Goal: Task Accomplishment & Management: Use online tool/utility

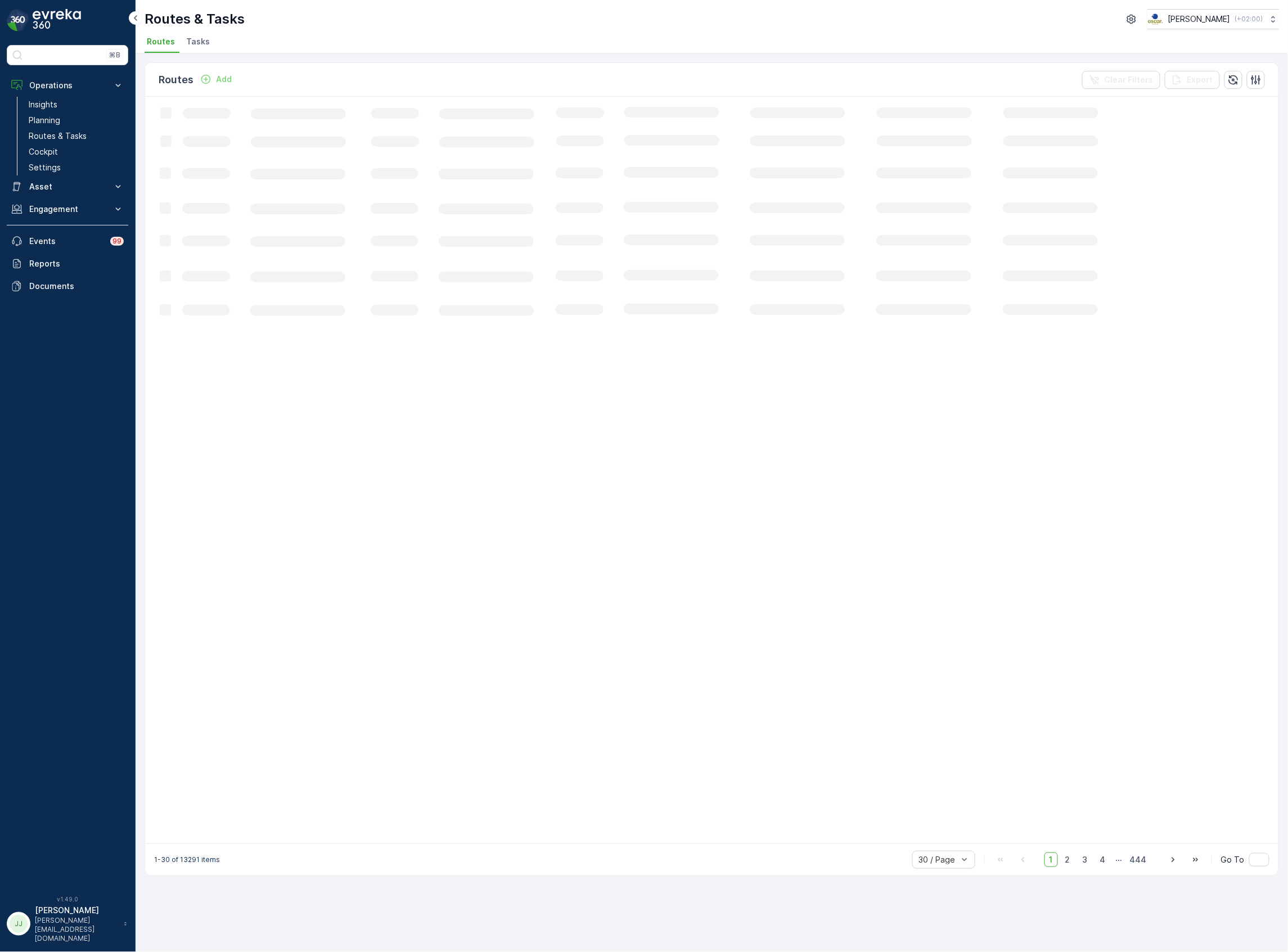
click at [202, 41] on span "Tasks" at bounding box center [198, 42] width 24 height 11
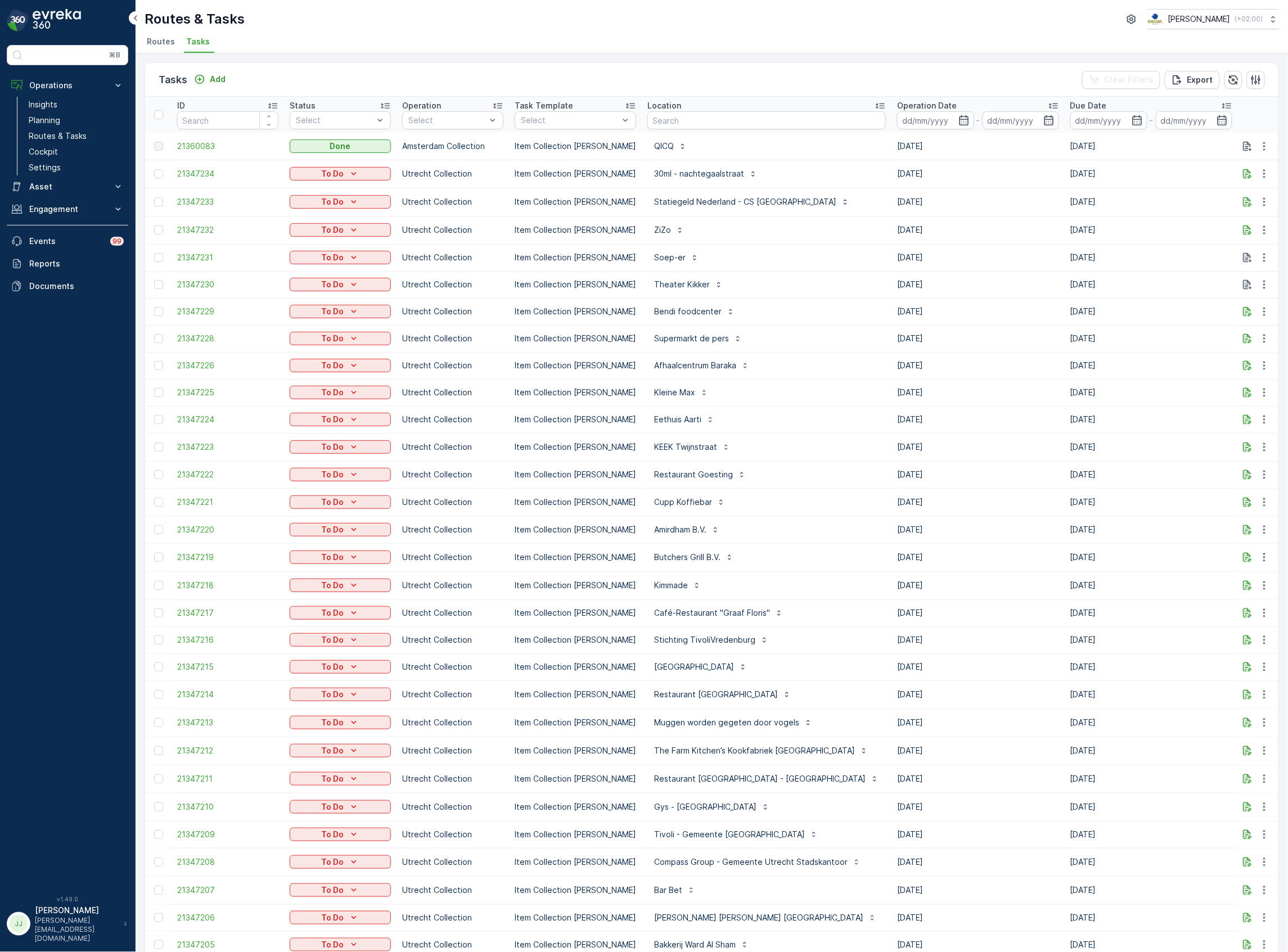
click at [704, 119] on input "text" at bounding box center [767, 120] width 239 height 18
type input "d"
type input "smarag"
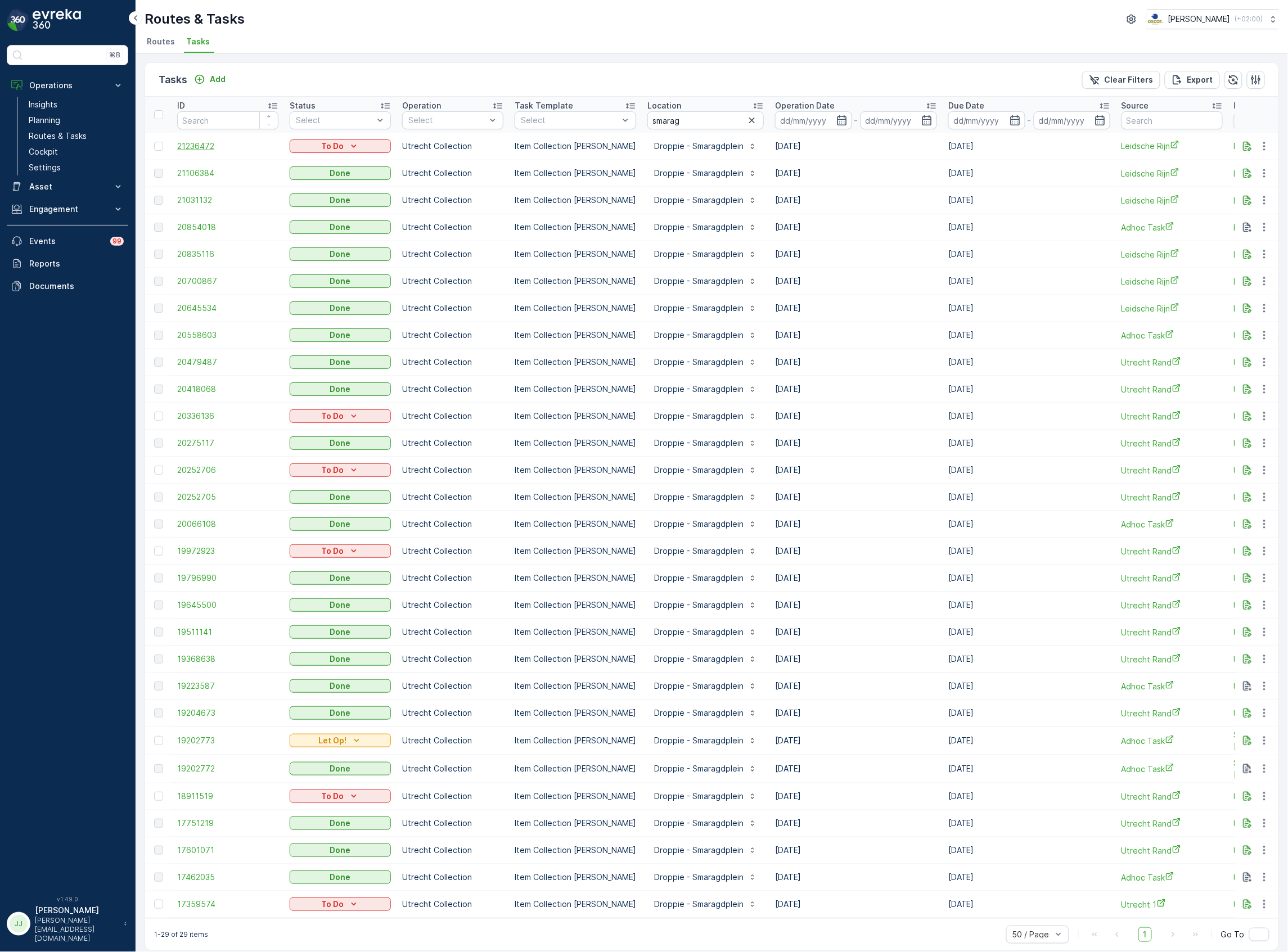
click at [192, 149] on span "21236472" at bounding box center [228, 146] width 101 height 11
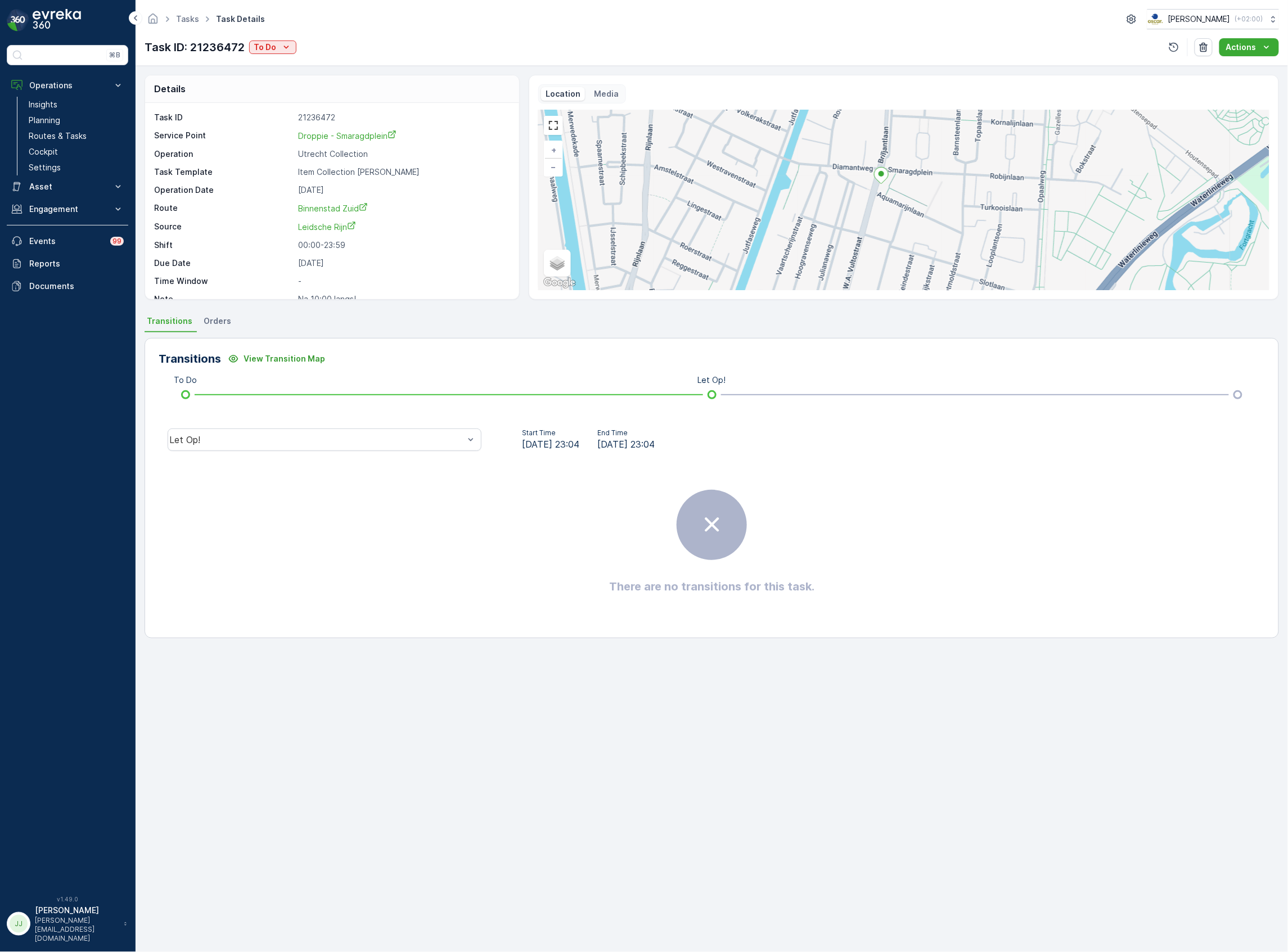
drag, startPoint x: 905, startPoint y: 213, endPoint x: 859, endPoint y: 182, distance: 55.5
click at [859, 182] on div "+ − Satellite Roadmap Terrain Hybrid Leaflet Keyboard shortcuts Map Data Map da…" at bounding box center [904, 200] width 731 height 180
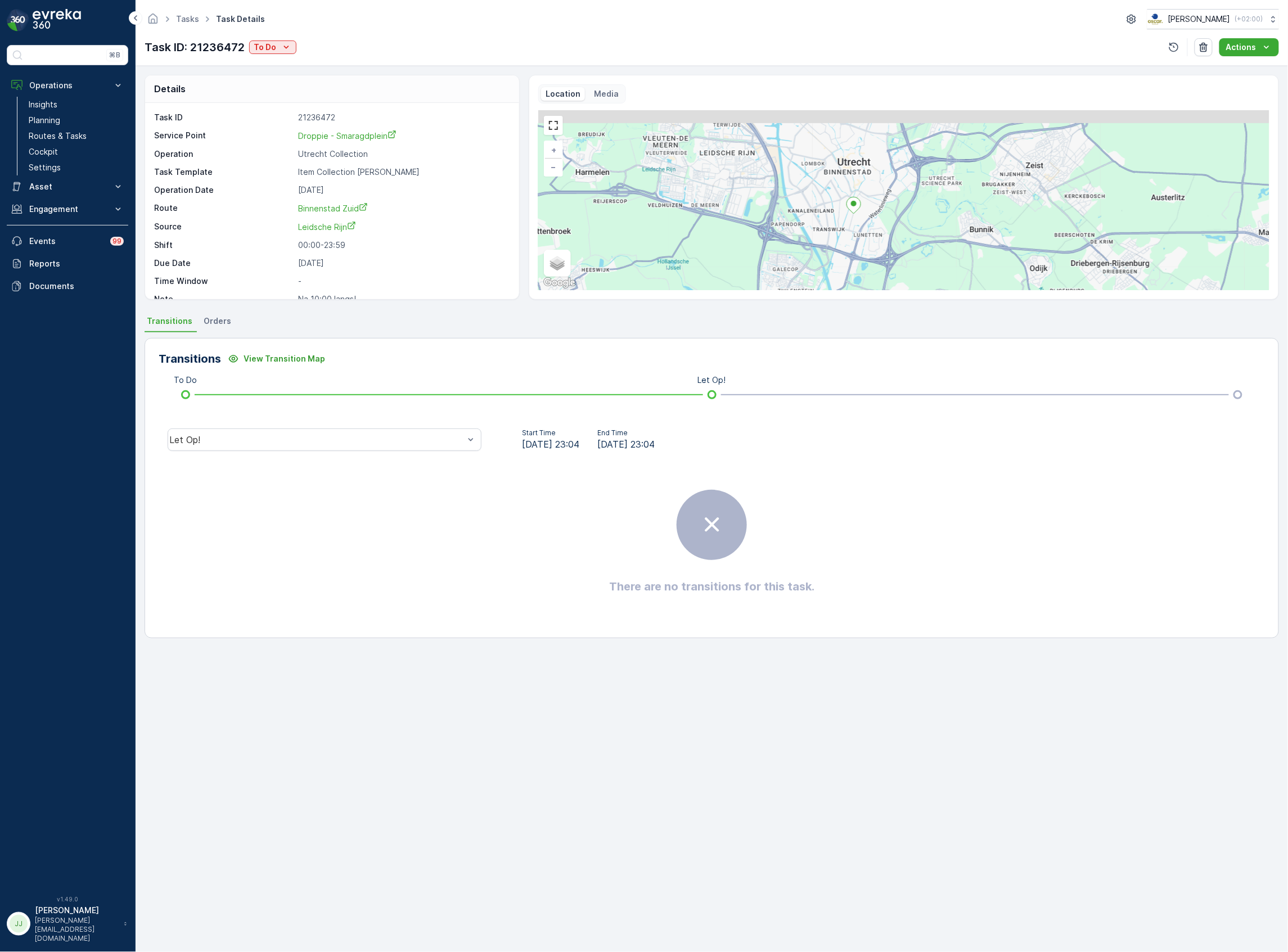
drag, startPoint x: 870, startPoint y: 215, endPoint x: 844, endPoint y: 250, distance: 43.6
click at [844, 253] on div "+ − Satellite Roadmap Terrain Hybrid Leaflet Keyboard shortcuts Map Data Map da…" at bounding box center [904, 200] width 731 height 180
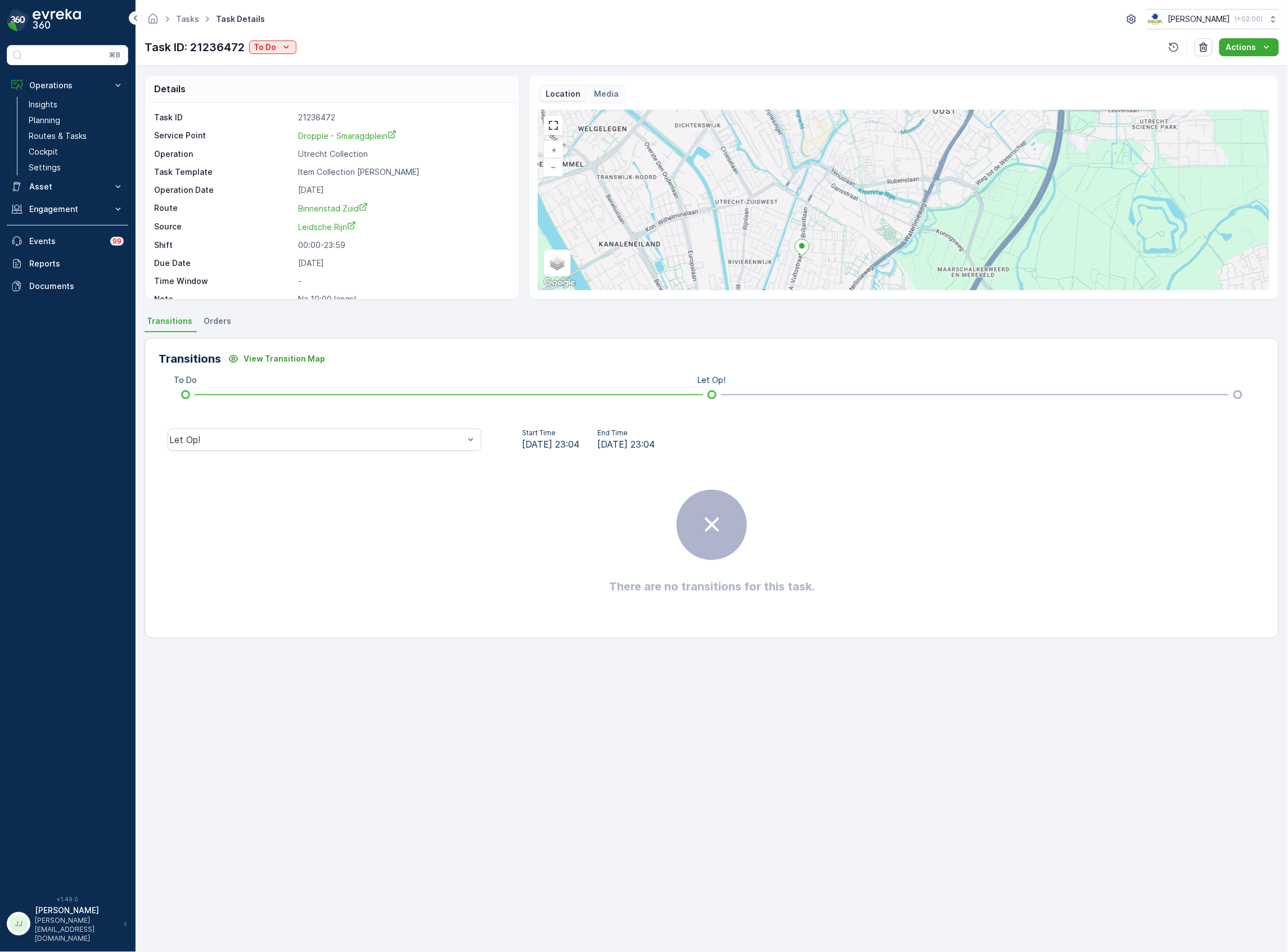
drag, startPoint x: 820, startPoint y: 266, endPoint x: 819, endPoint y: 275, distance: 9.1
click at [819, 275] on div "+ − Satellite Roadmap Terrain Hybrid Leaflet Keyboard shortcuts Map Data Map da…" at bounding box center [904, 200] width 731 height 180
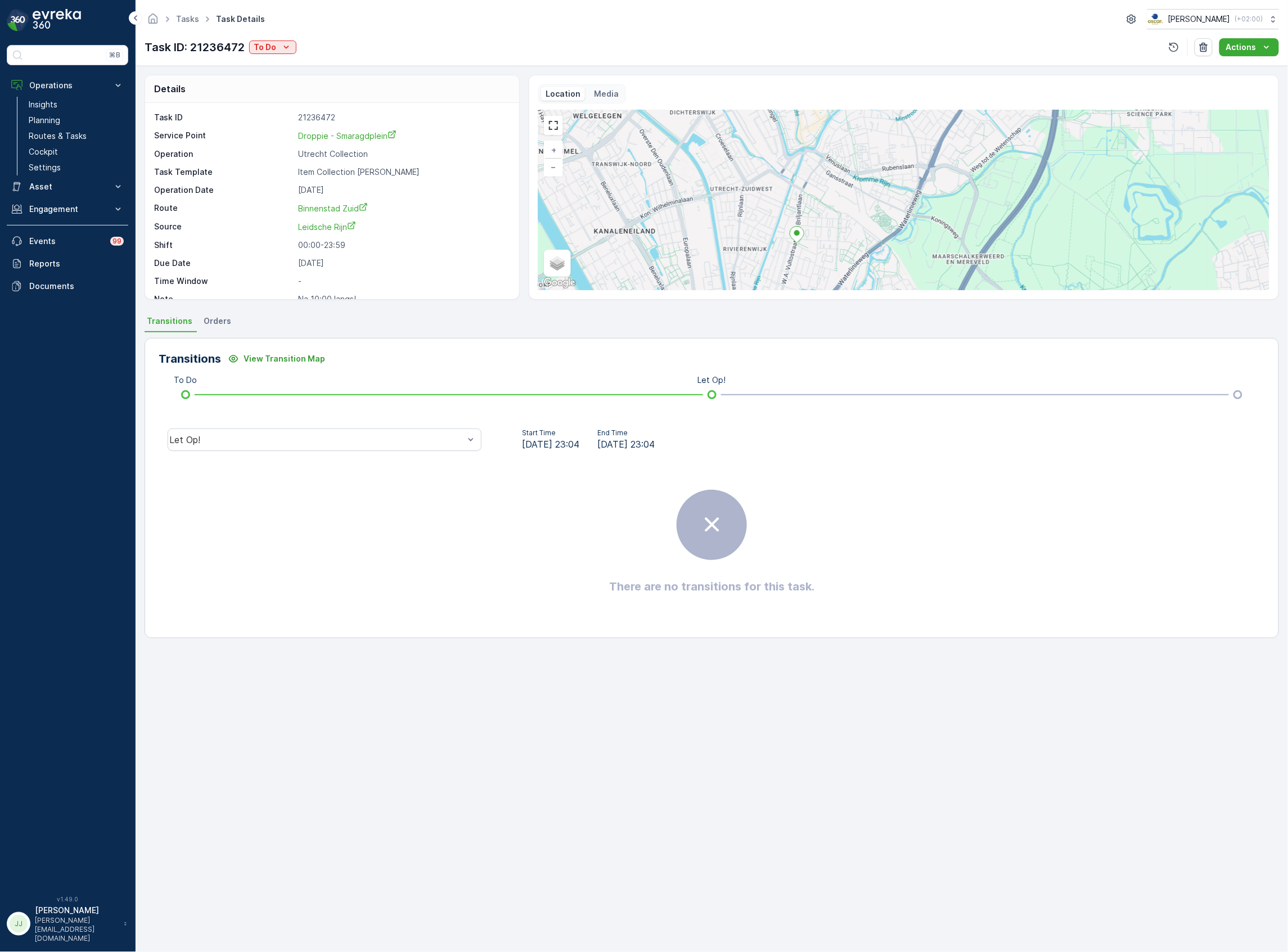
drag, startPoint x: 825, startPoint y: 219, endPoint x: 822, endPoint y: 203, distance: 16.3
click at [822, 203] on div "+ − Satellite Roadmap Terrain Hybrid Leaflet Keyboard shortcuts Map Data Map da…" at bounding box center [904, 200] width 731 height 180
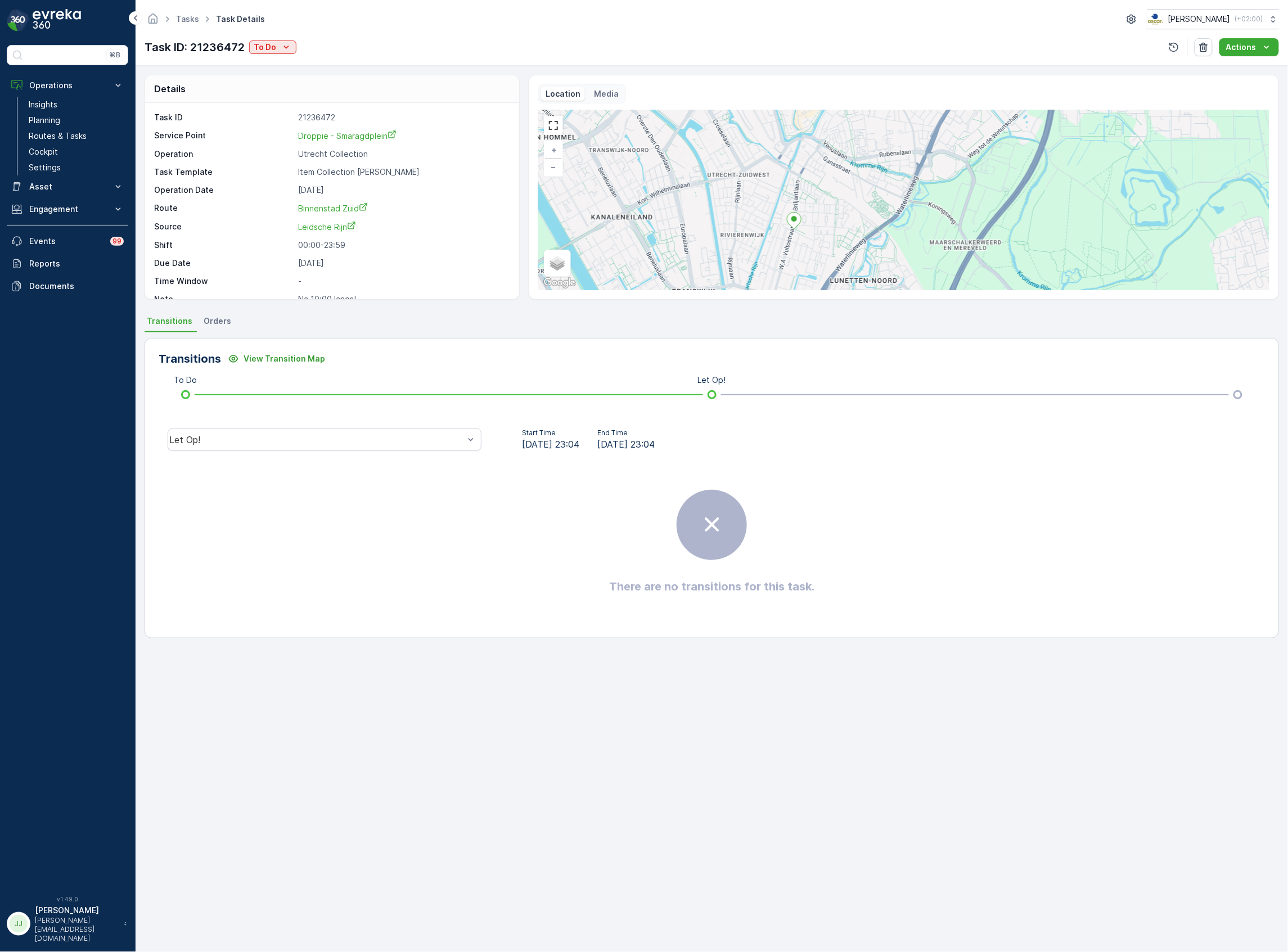
drag, startPoint x: 817, startPoint y: 231, endPoint x: 813, endPoint y: 219, distance: 12.6
click at [813, 219] on div "+ − Satellite Roadmap Terrain Hybrid Leaflet Keyboard shortcuts Map Data Map da…" at bounding box center [904, 200] width 731 height 180
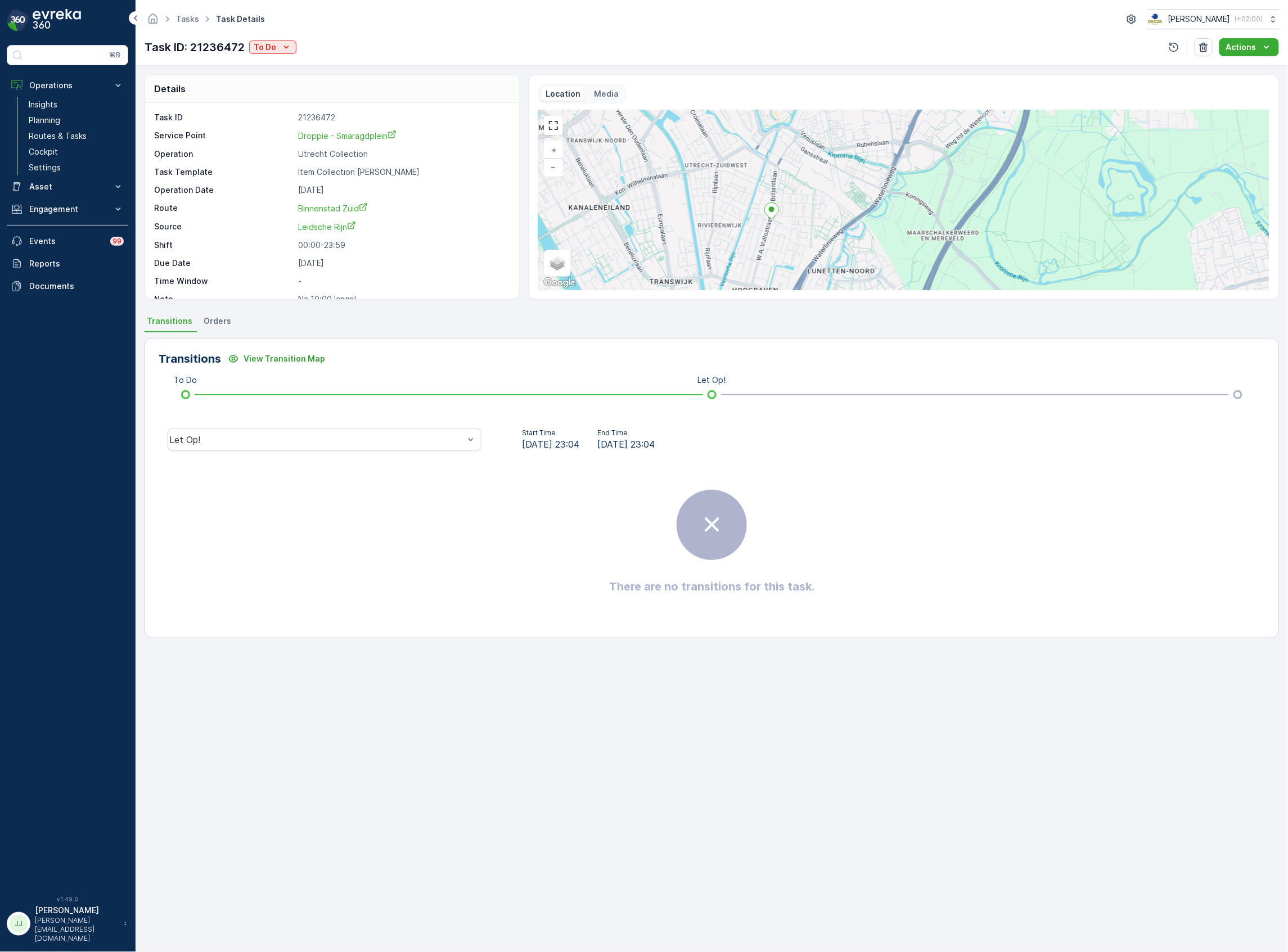
drag, startPoint x: 802, startPoint y: 223, endPoint x: 791, endPoint y: 234, distance: 15.6
click at [791, 234] on div "+ − Satellite Roadmap Terrain Hybrid Leaflet Keyboard shortcuts Map Data Map da…" at bounding box center [904, 200] width 731 height 180
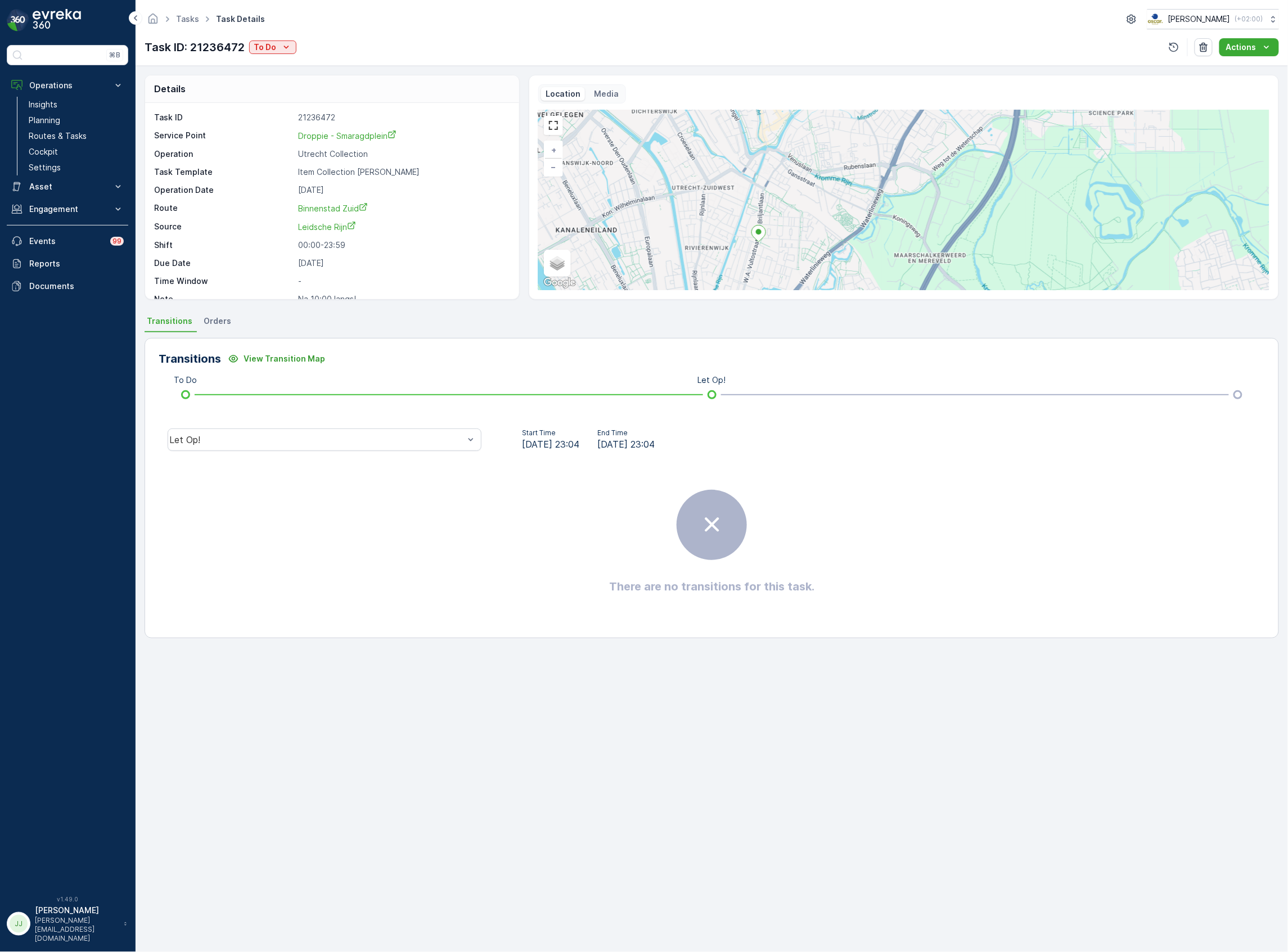
drag, startPoint x: 780, startPoint y: 246, endPoint x: 772, endPoint y: 257, distance: 13.6
click at [772, 257] on div "+ − Satellite Roadmap Terrain Hybrid Leaflet Keyboard shortcuts Map Data Map da…" at bounding box center [904, 200] width 731 height 180
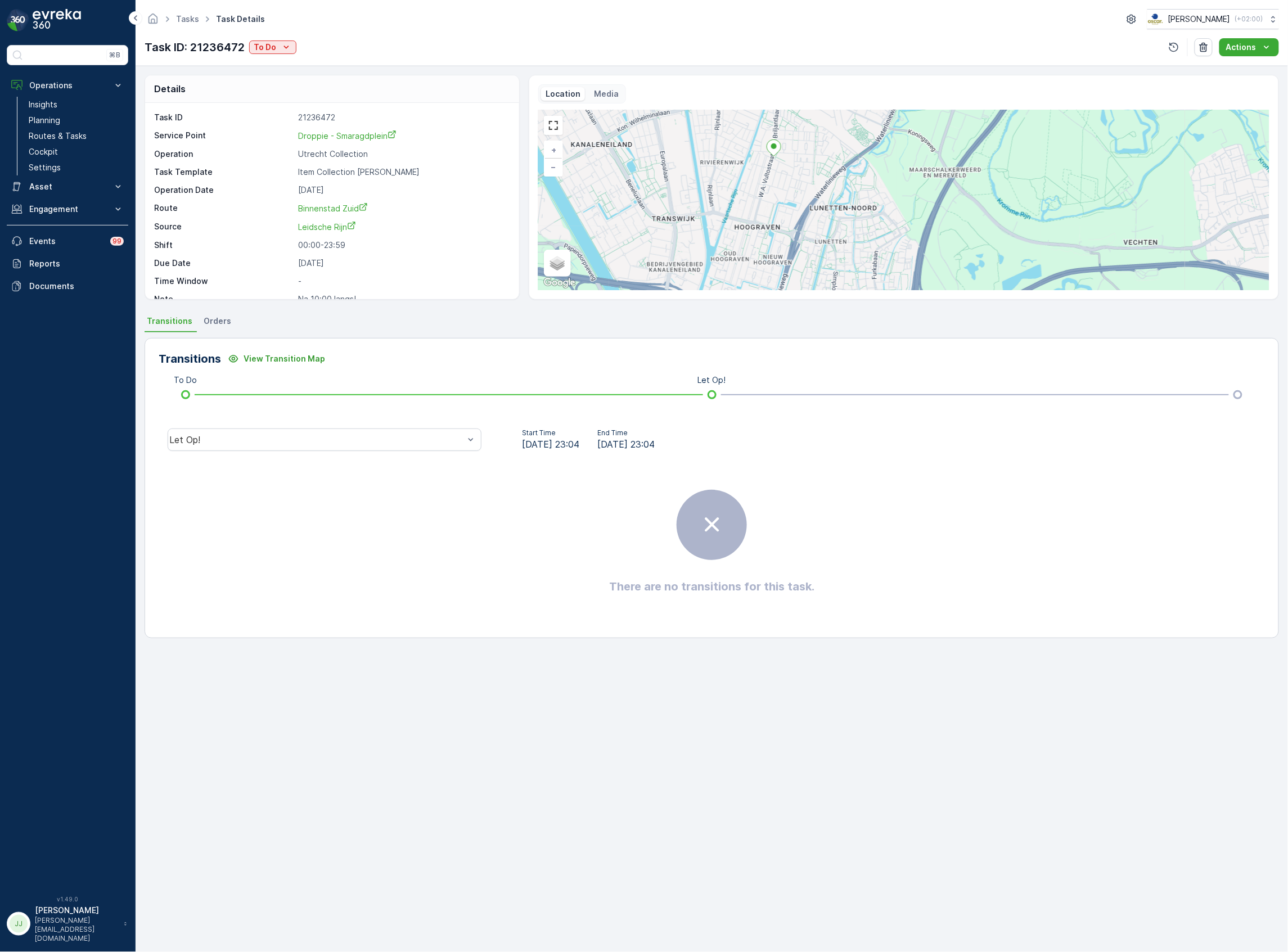
drag, startPoint x: 775, startPoint y: 228, endPoint x: 790, endPoint y: 147, distance: 82.4
click at [790, 147] on div "+ − Satellite Roadmap Terrain Hybrid Leaflet Keyboard shortcuts Map Data Map da…" at bounding box center [904, 200] width 731 height 180
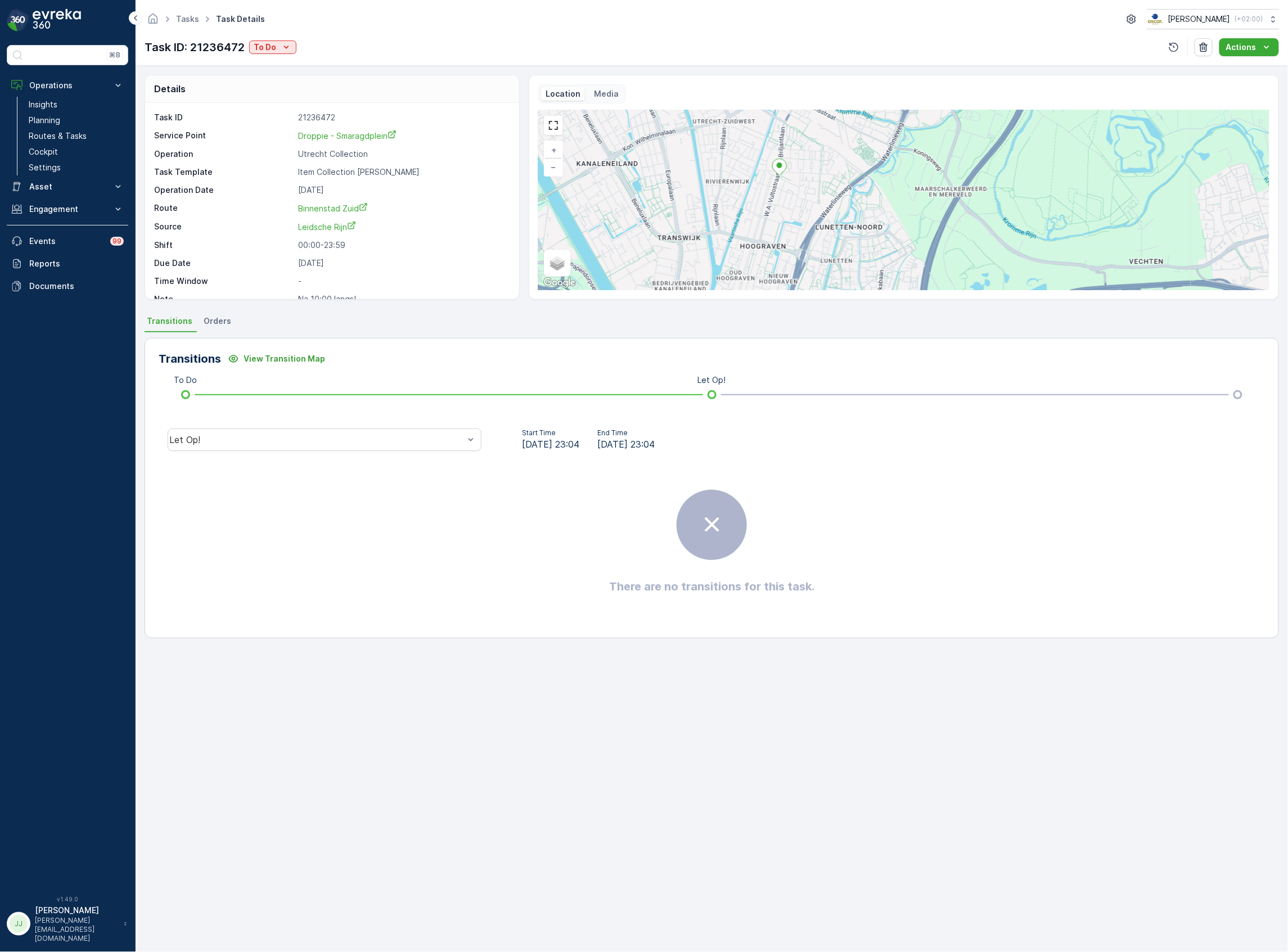
drag, startPoint x: 786, startPoint y: 161, endPoint x: 793, endPoint y: 229, distance: 68.4
click at [793, 229] on div "+ − Satellite Roadmap Terrain Hybrid Leaflet Keyboard shortcuts Map Data Map da…" at bounding box center [904, 200] width 731 height 180
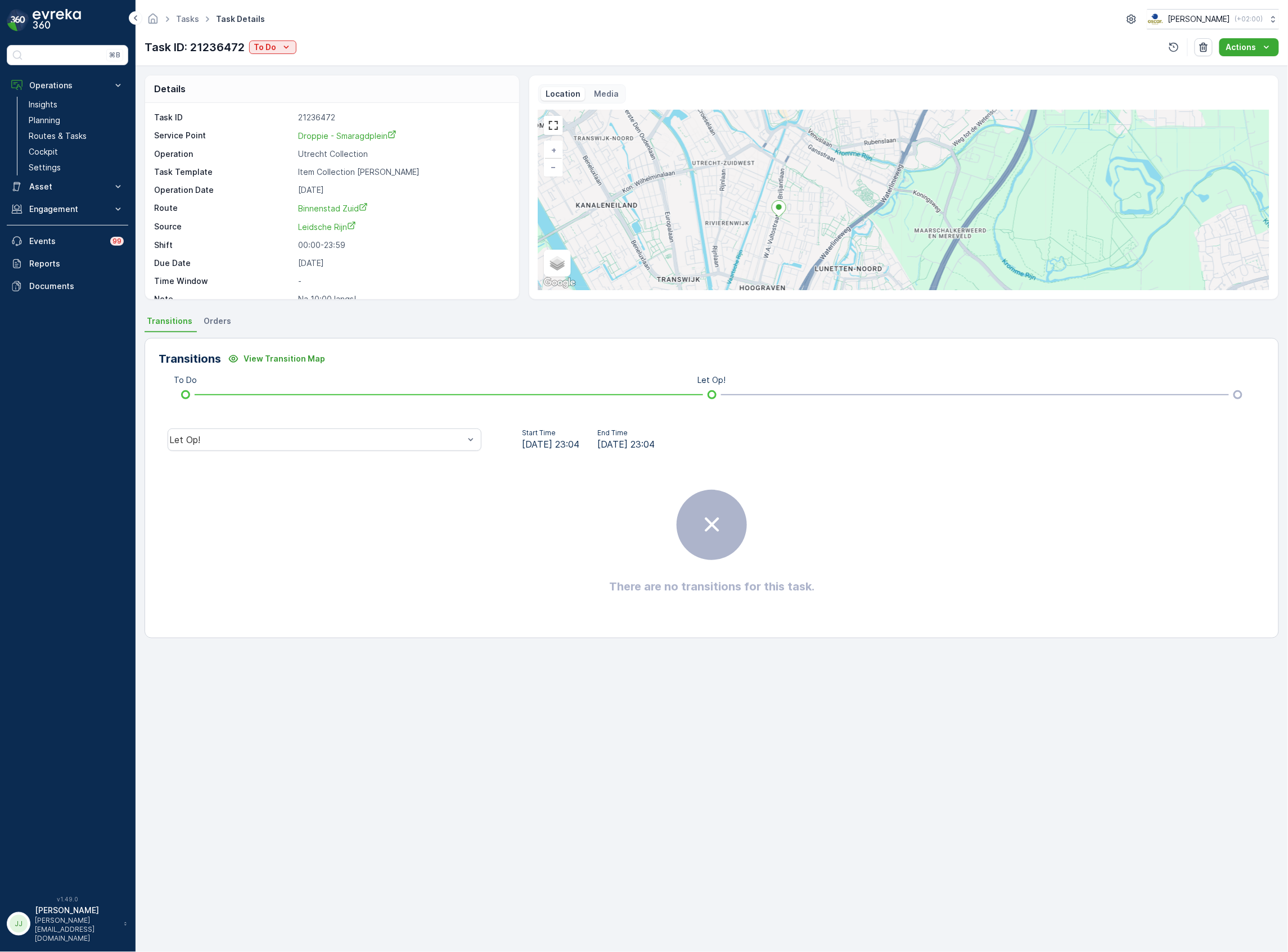
drag, startPoint x: 791, startPoint y: 208, endPoint x: 790, endPoint y: 250, distance: 42.0
click at [790, 250] on div "+ − Satellite Roadmap Terrain Hybrid Leaflet Keyboard shortcuts Map Data Map da…" at bounding box center [904, 200] width 731 height 180
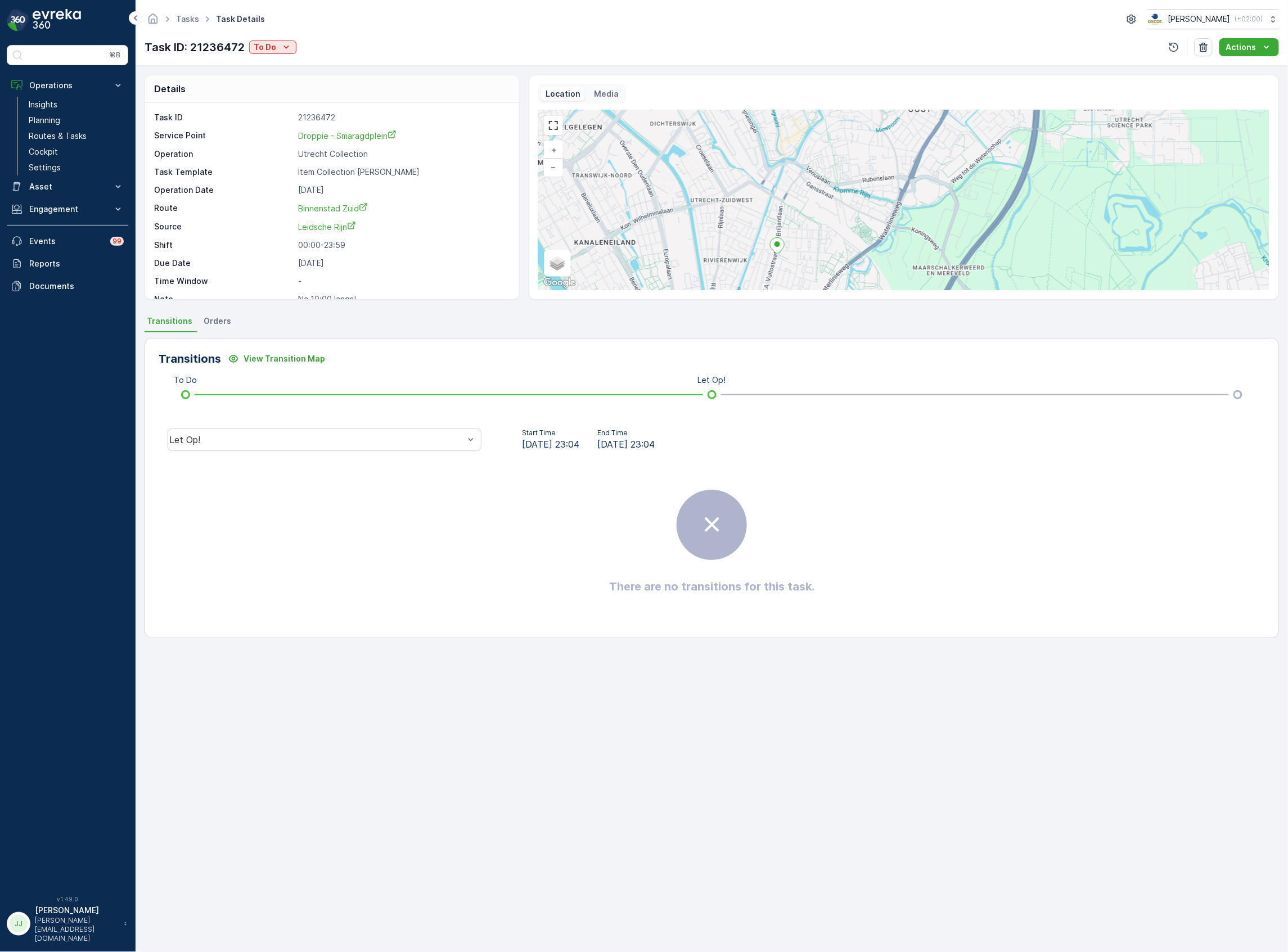
drag, startPoint x: 788, startPoint y: 229, endPoint x: 786, endPoint y: 266, distance: 37.1
click at [786, 266] on div "+ − Satellite Roadmap Terrain Hybrid Leaflet Keyboard shortcuts Map Data Map da…" at bounding box center [904, 200] width 731 height 180
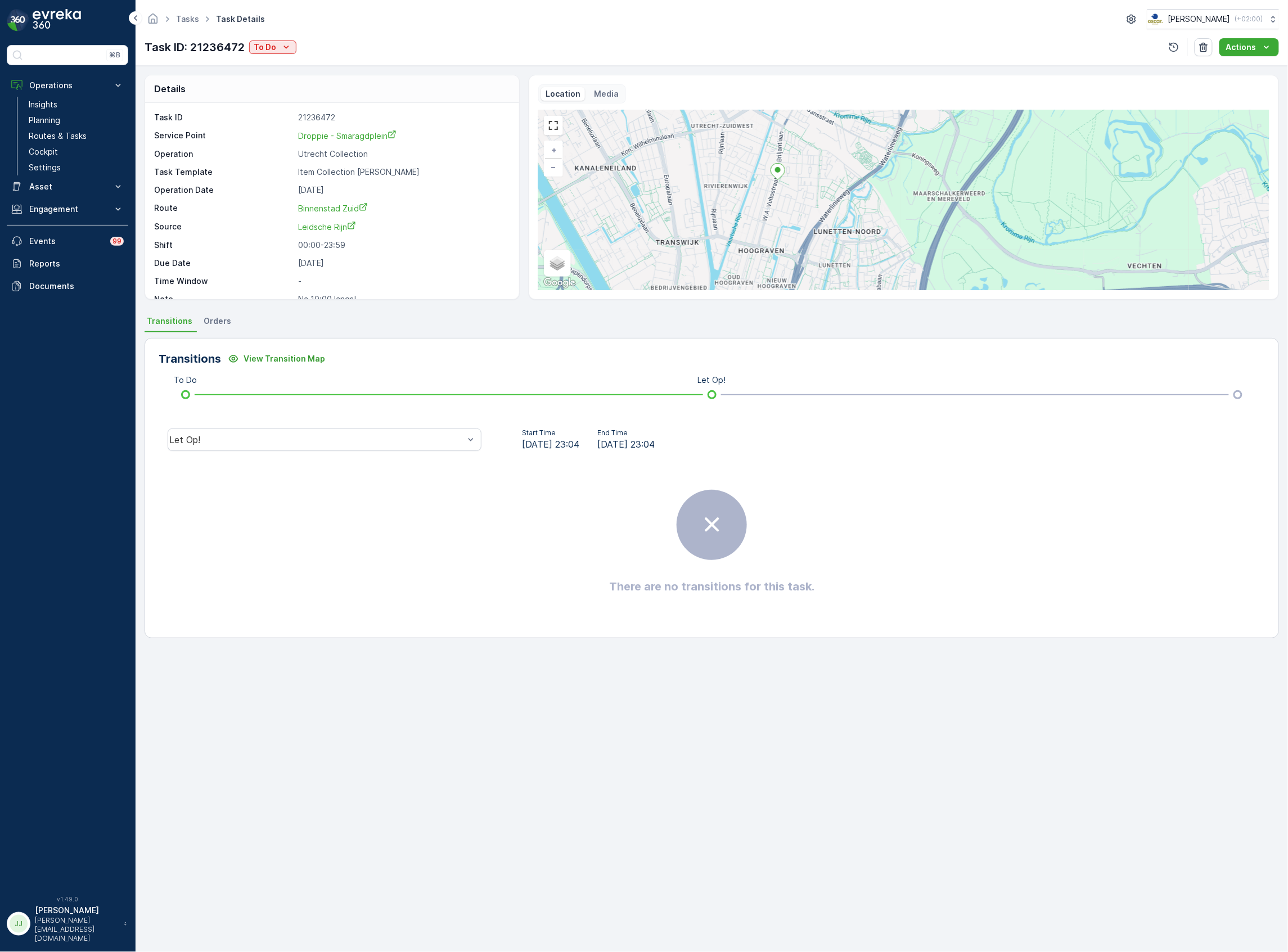
drag, startPoint x: 786, startPoint y: 248, endPoint x: 786, endPoint y: 175, distance: 73.0
click at [786, 175] on div "+ − Satellite Roadmap Terrain Hybrid Leaflet Keyboard shortcuts Map Data Map da…" at bounding box center [904, 200] width 731 height 180
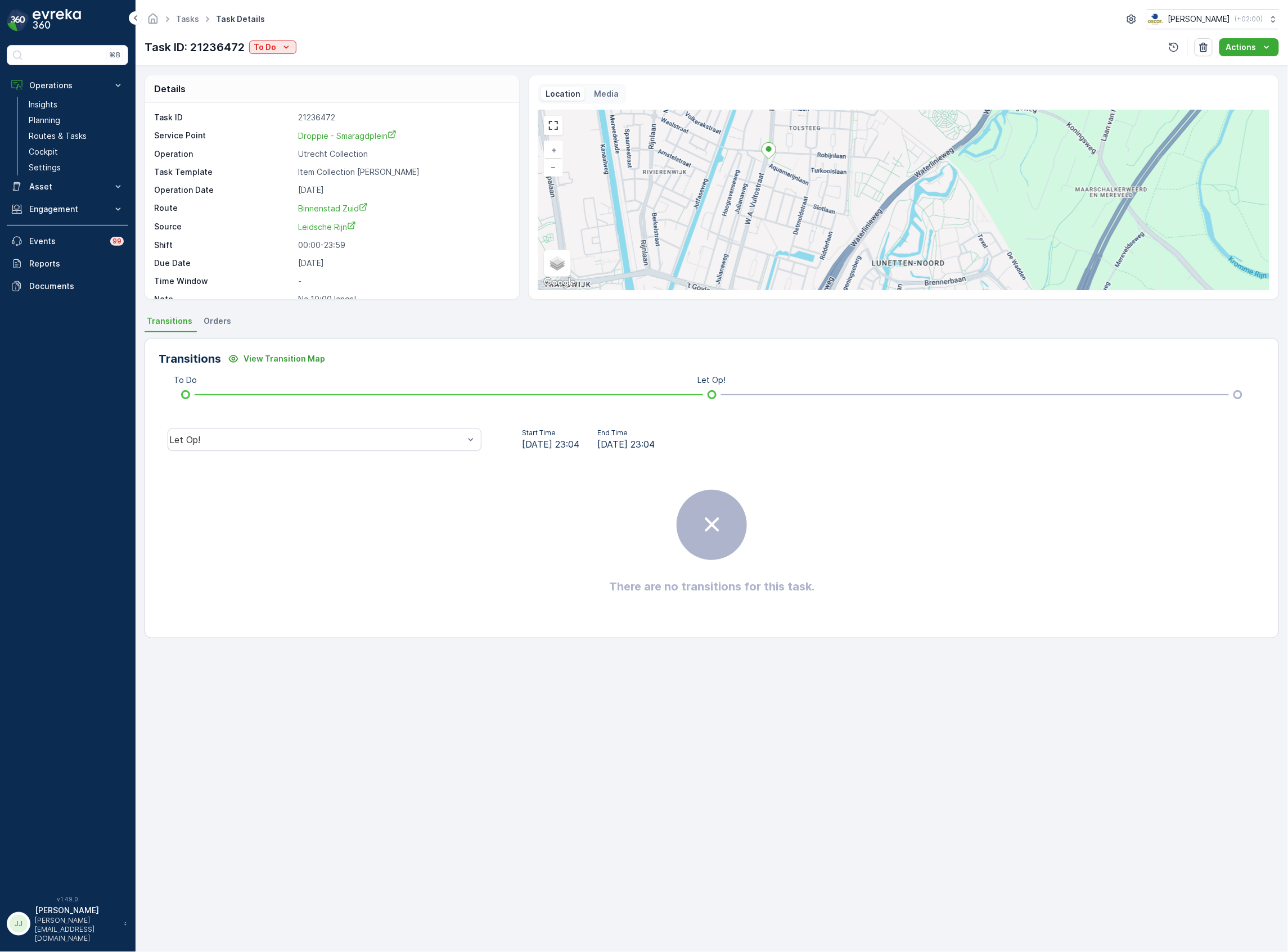
drag, startPoint x: 784, startPoint y: 211, endPoint x: 795, endPoint y: 180, distance: 32.9
click at [795, 180] on div "+ − Satellite Roadmap Terrain Hybrid Leaflet Keyboard shortcuts Map Data Map da…" at bounding box center [904, 200] width 731 height 180
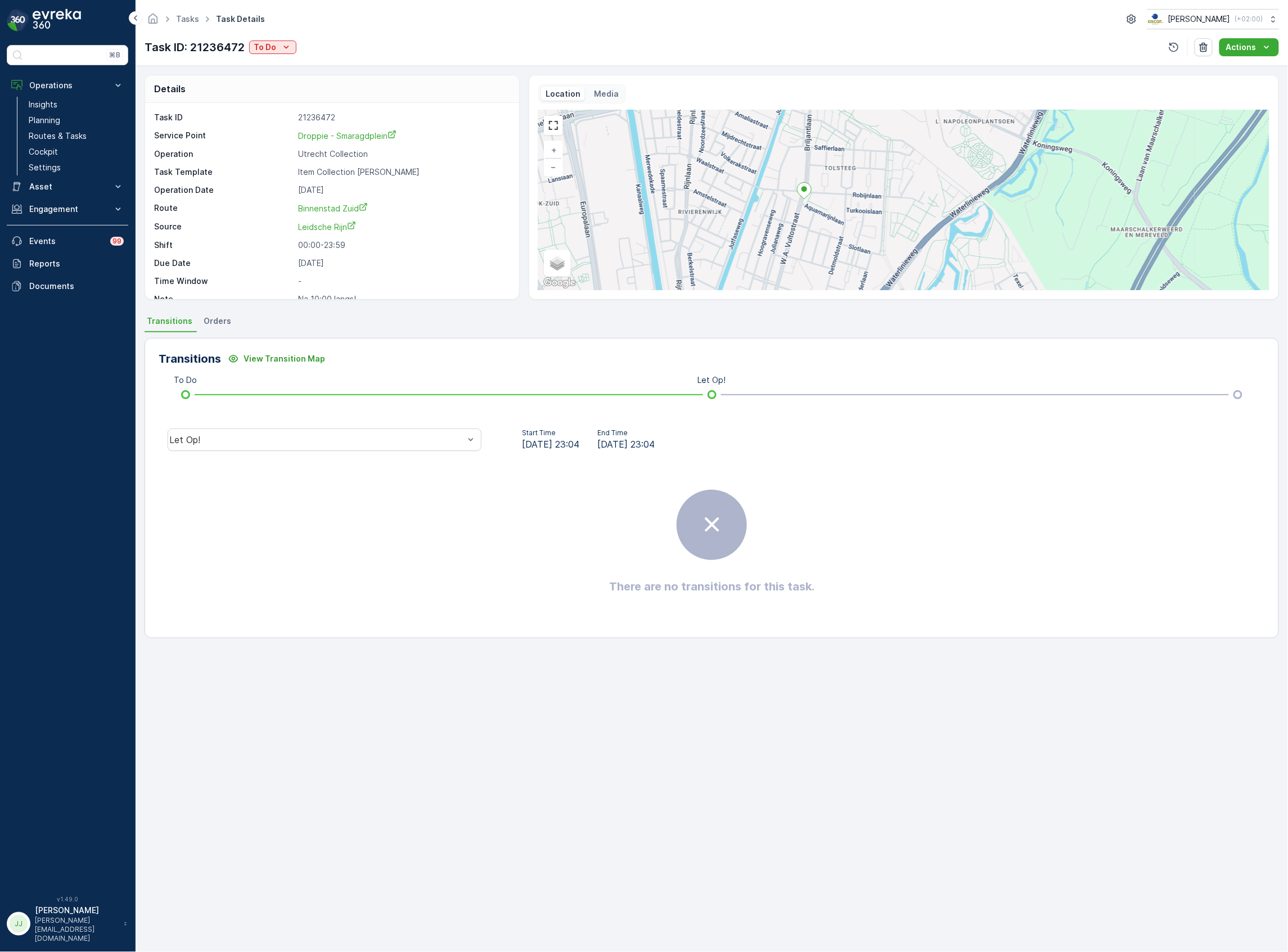
drag, startPoint x: 797, startPoint y: 180, endPoint x: 822, endPoint y: 248, distance: 72.4
click at [822, 248] on div "+ − Satellite Roadmap Terrain Hybrid Leaflet Keyboard shortcuts Map Data Map da…" at bounding box center [904, 200] width 731 height 180
drag, startPoint x: 825, startPoint y: 210, endPoint x: 826, endPoint y: 181, distance: 29.0
click at [826, 181] on div "+ − Satellite Roadmap Terrain Hybrid Leaflet Keyboard shortcuts Map Data Map da…" at bounding box center [904, 200] width 731 height 180
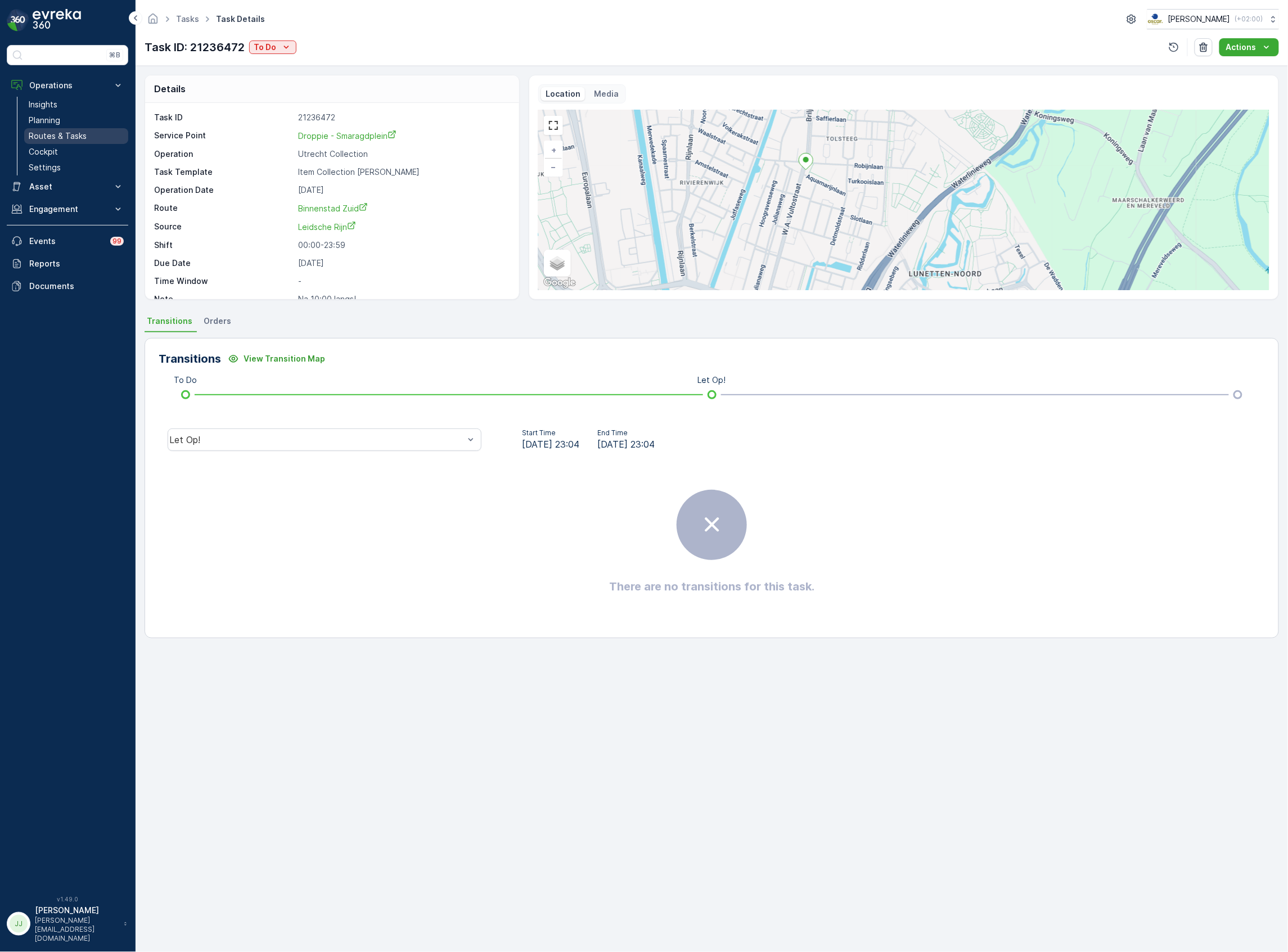
click at [66, 136] on p "Routes & Tasks" at bounding box center [57, 136] width 58 height 11
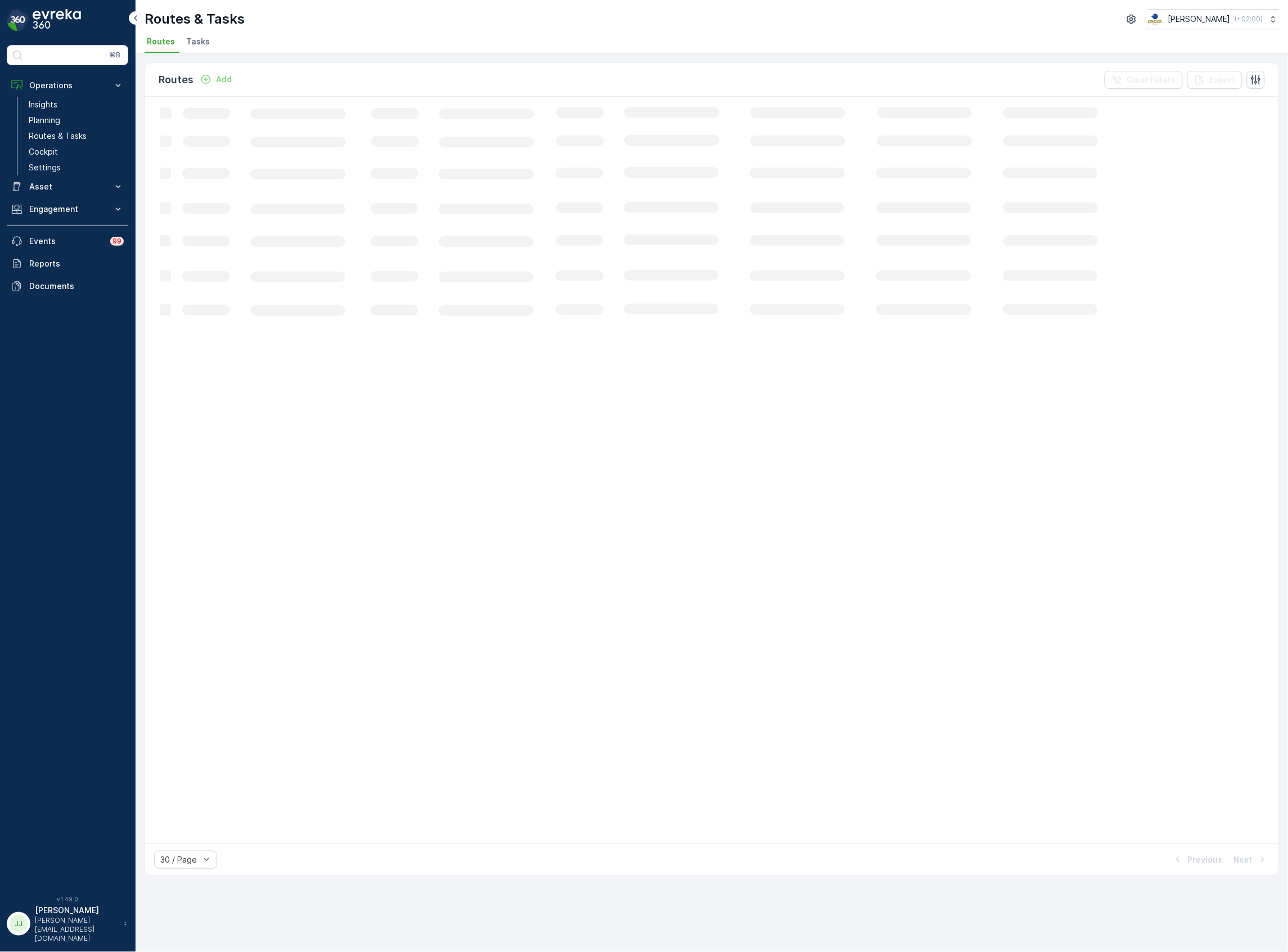
click at [190, 45] on span "Tasks" at bounding box center [198, 42] width 24 height 11
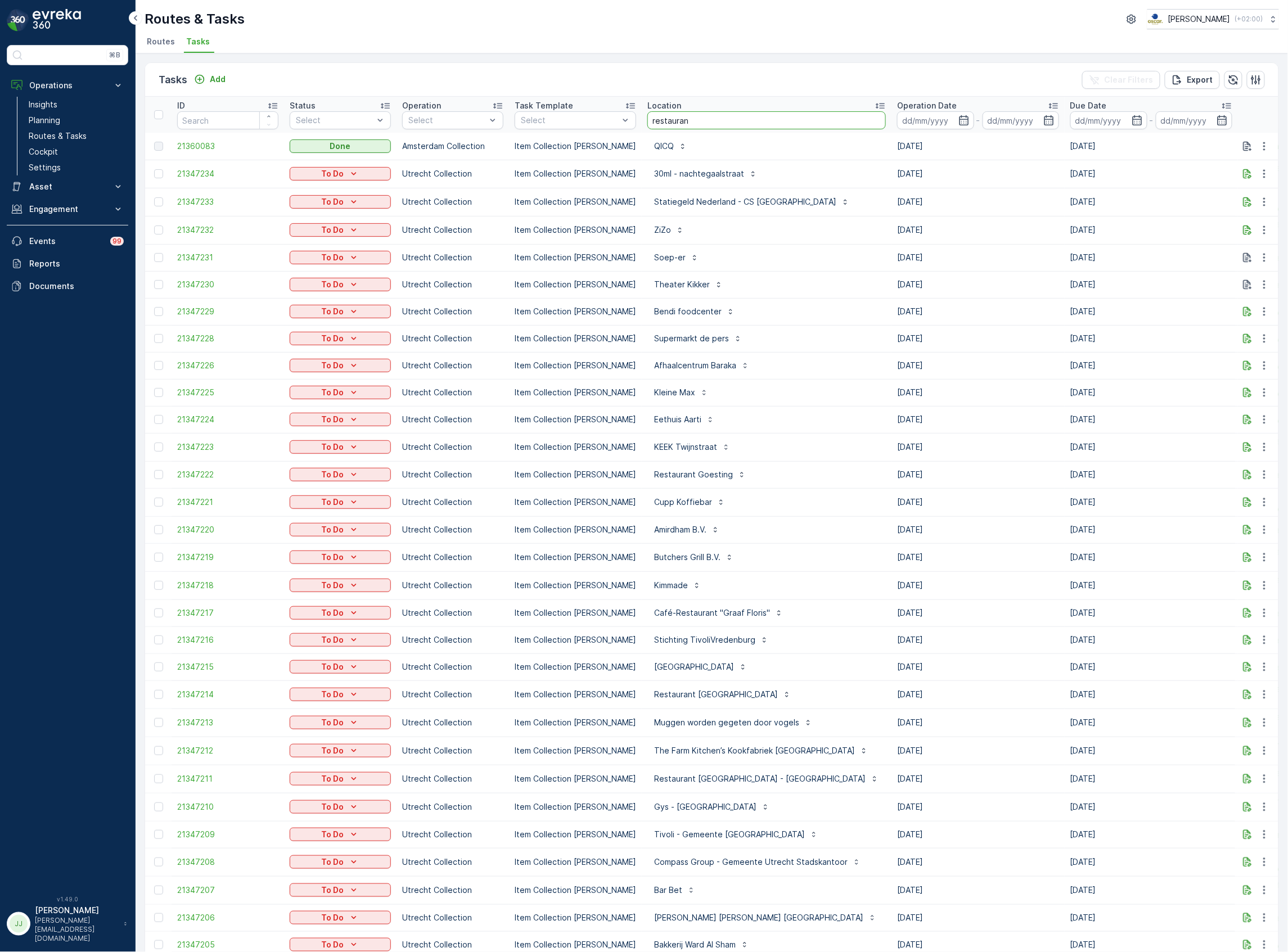
type input "restaurant"
drag, startPoint x: 683, startPoint y: 119, endPoint x: 615, endPoint y: 114, distance: 68.2
click at [615, 114] on tr "ID Status Select Operation Select Task Template Select Location restaurant Oper…" at bounding box center [1082, 115] width 1872 height 36
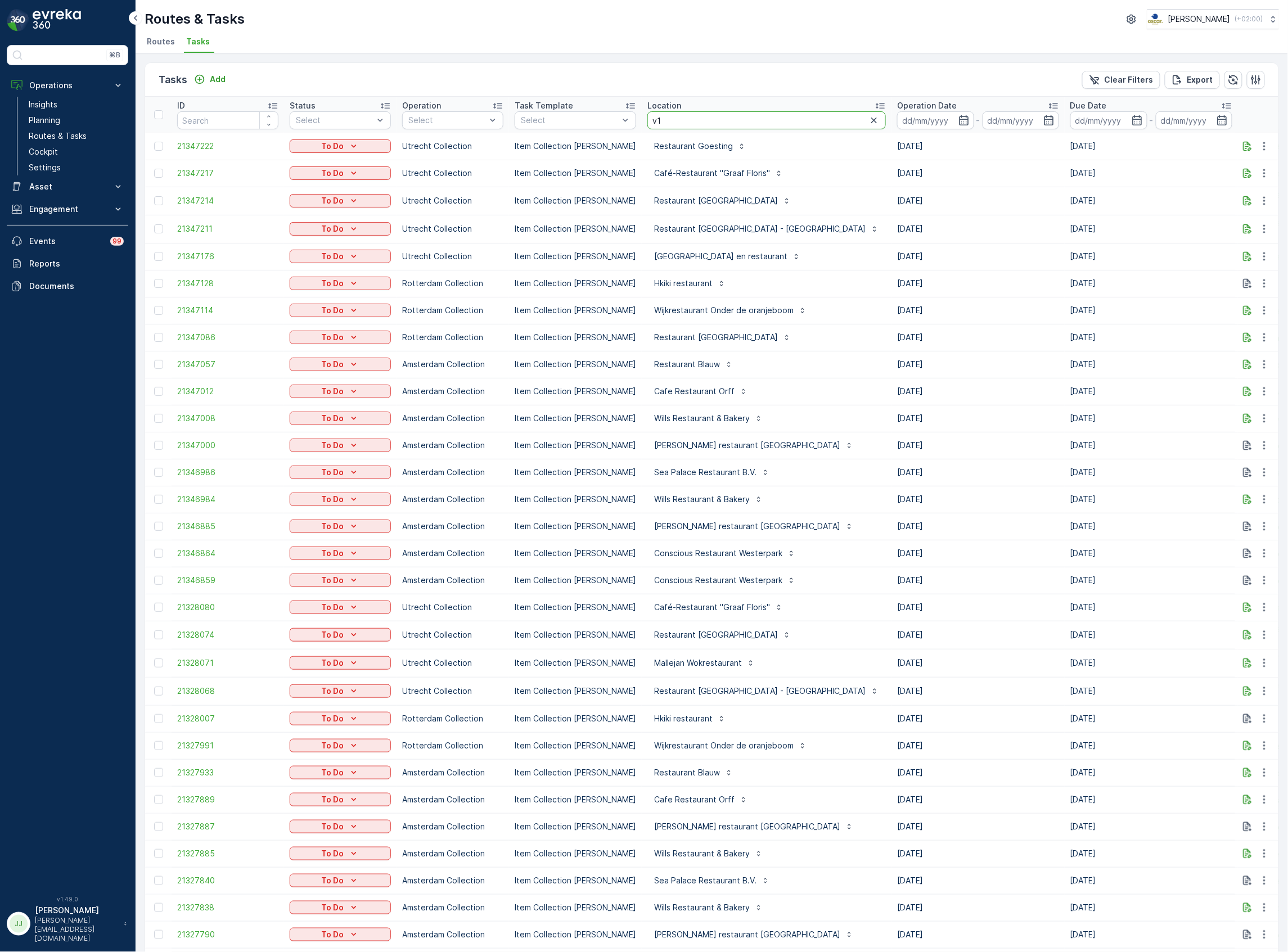
type input "v12"
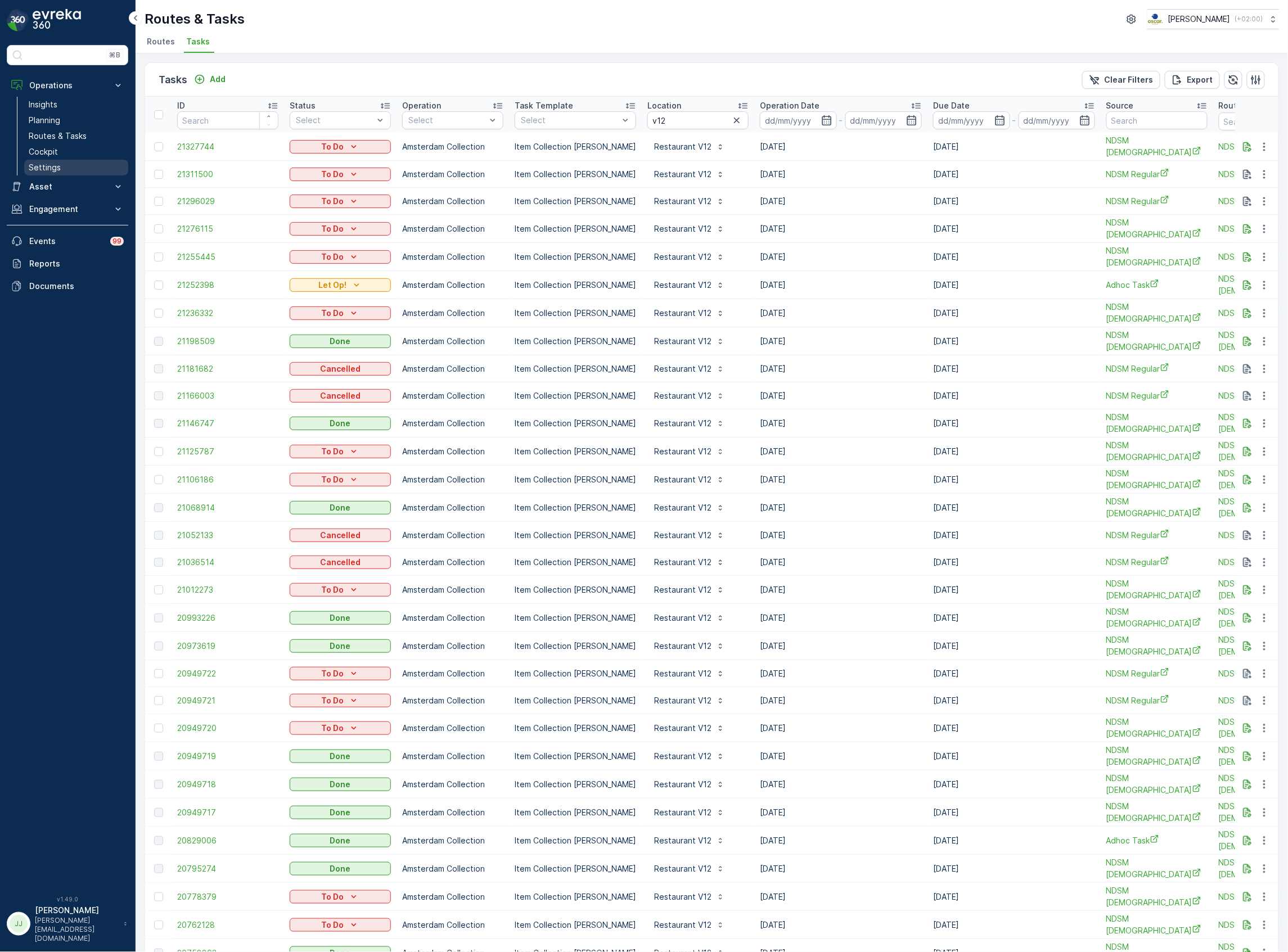
drag, startPoint x: 63, startPoint y: 147, endPoint x: 81, endPoint y: 163, distance: 24.1
click at [64, 147] on link "Cockpit" at bounding box center [77, 152] width 104 height 16
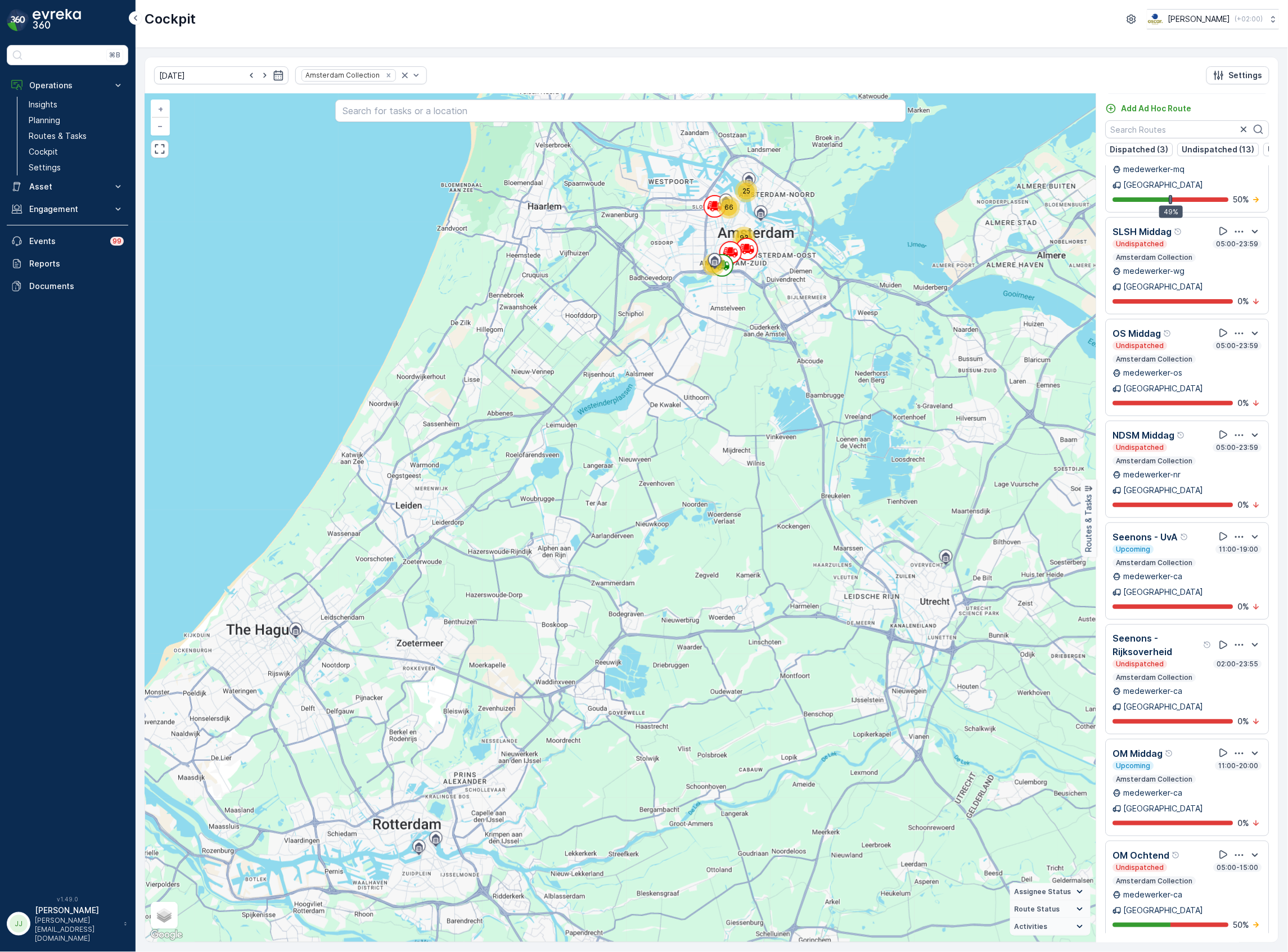
scroll to position [354, 0]
click at [1218, 532] on icon at bounding box center [1224, 538] width 11 height 11
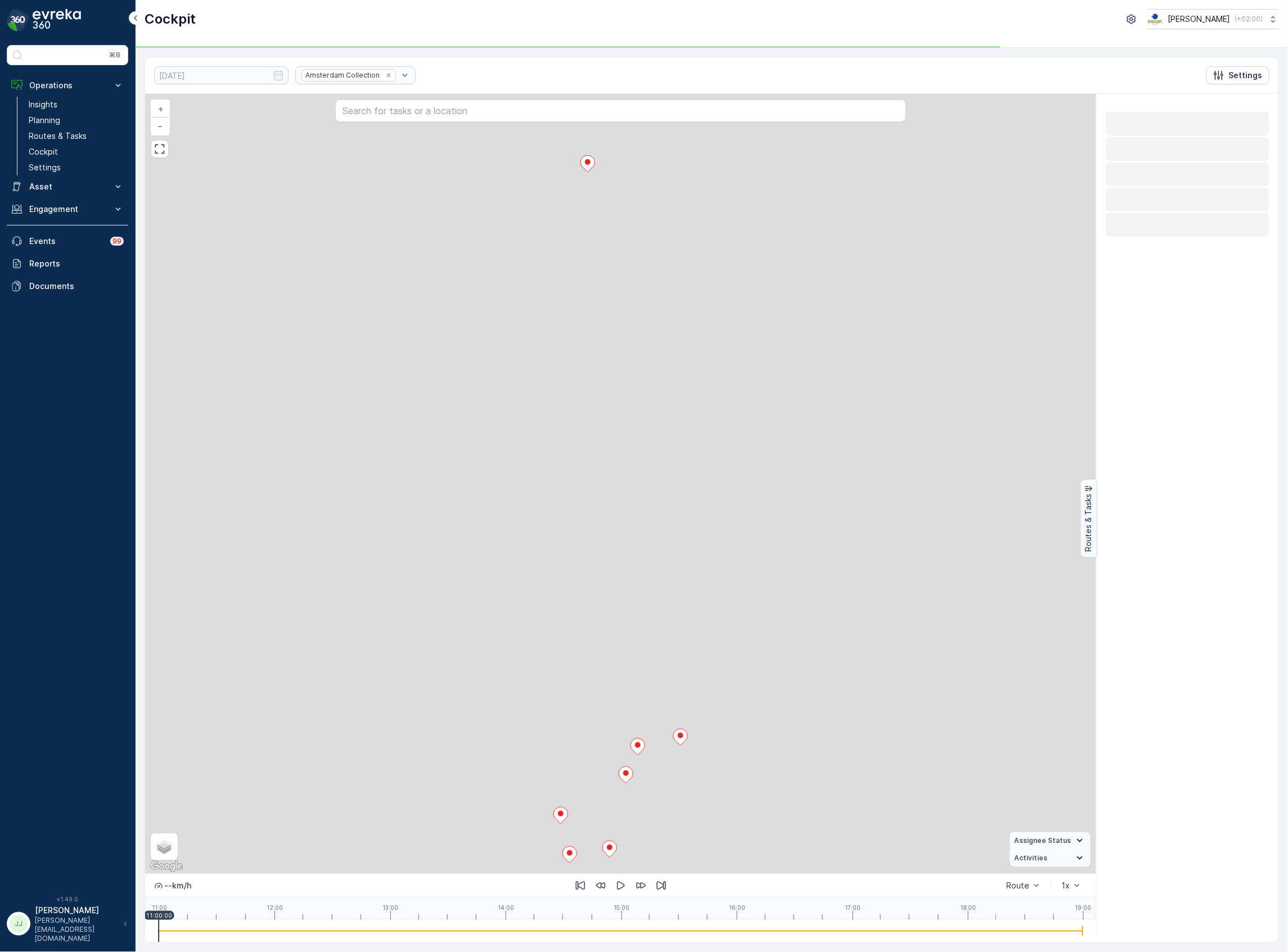
scroll to position [0, 0]
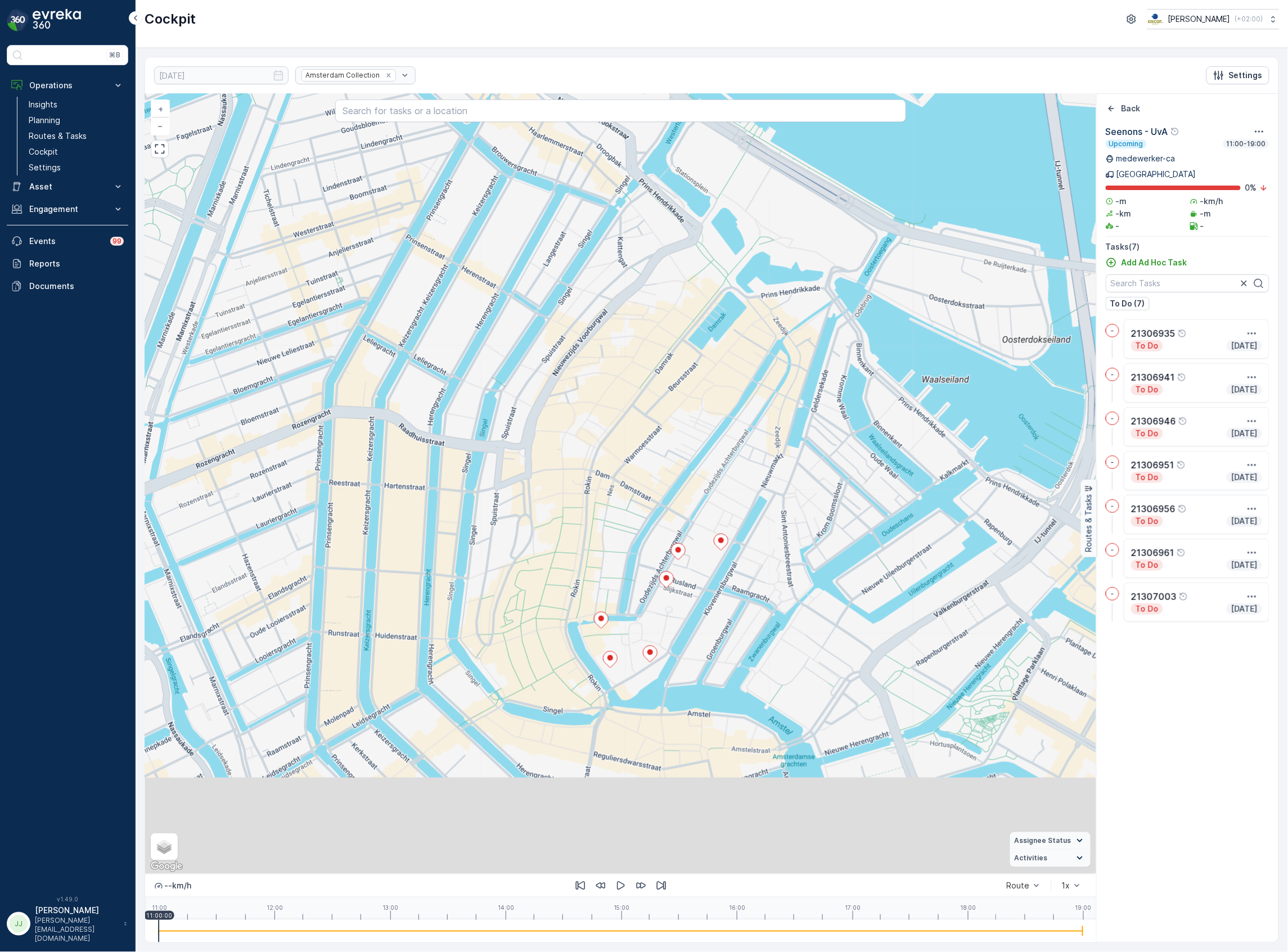
drag, startPoint x: 828, startPoint y: 530, endPoint x: 838, endPoint y: 491, distance: 40.3
click at [838, 491] on div "+ − Satellite Roadmap Terrain Hybrid Leaflet Keyboard shortcuts Map Data Map da…" at bounding box center [621, 484] width 951 height 780
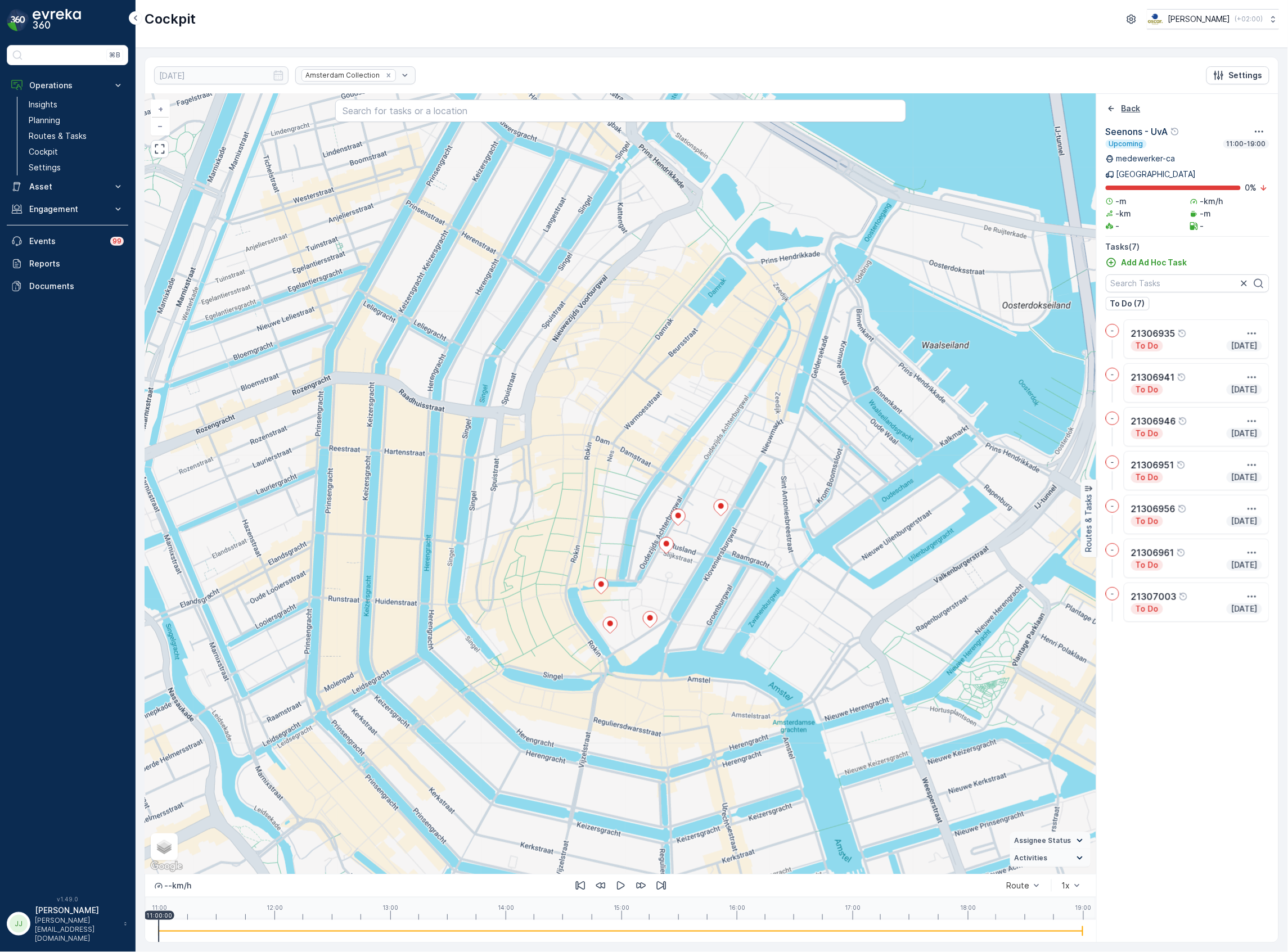
click at [1113, 111] on icon "Back" at bounding box center [1112, 108] width 11 height 11
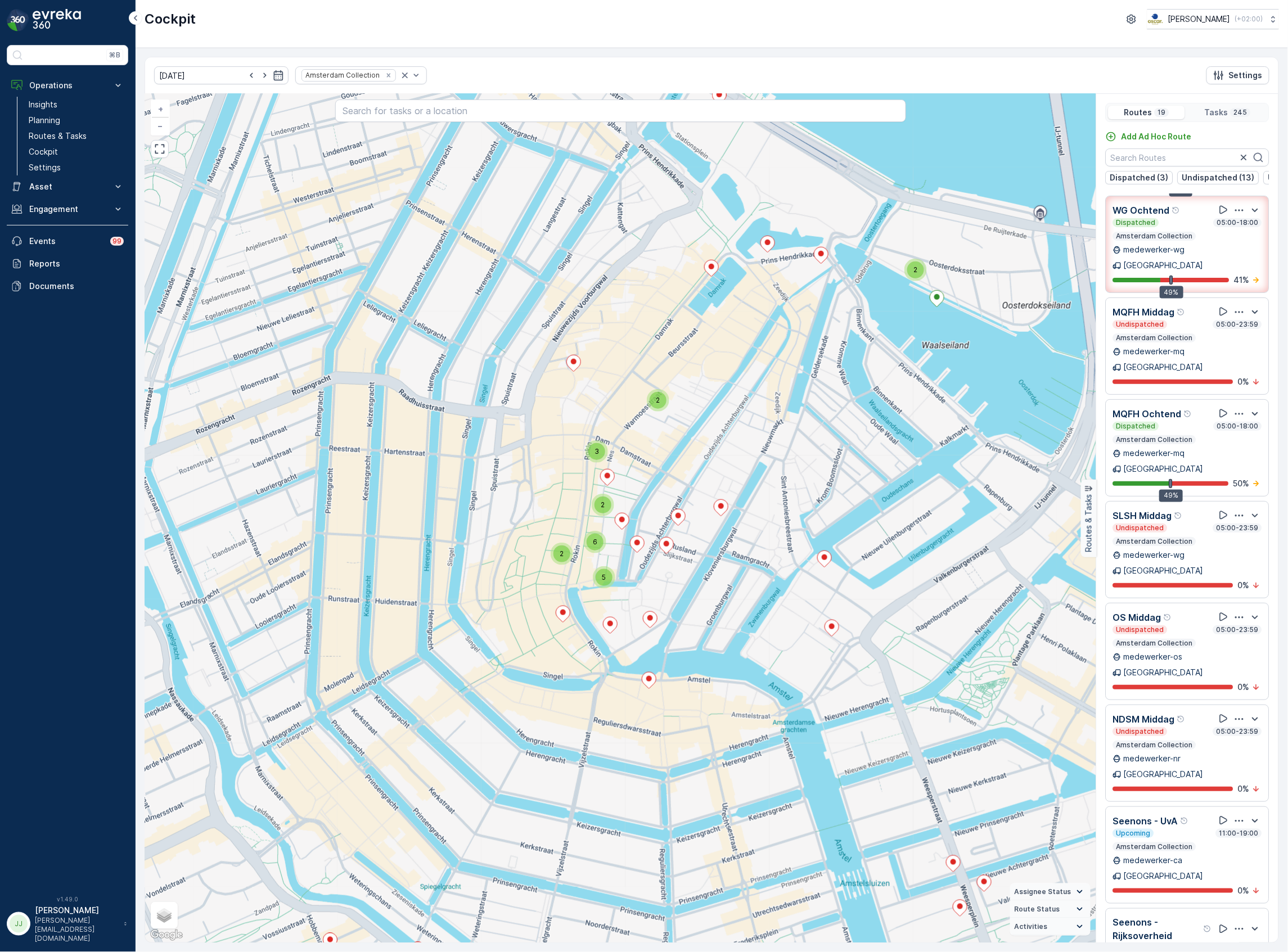
scroll to position [149, 0]
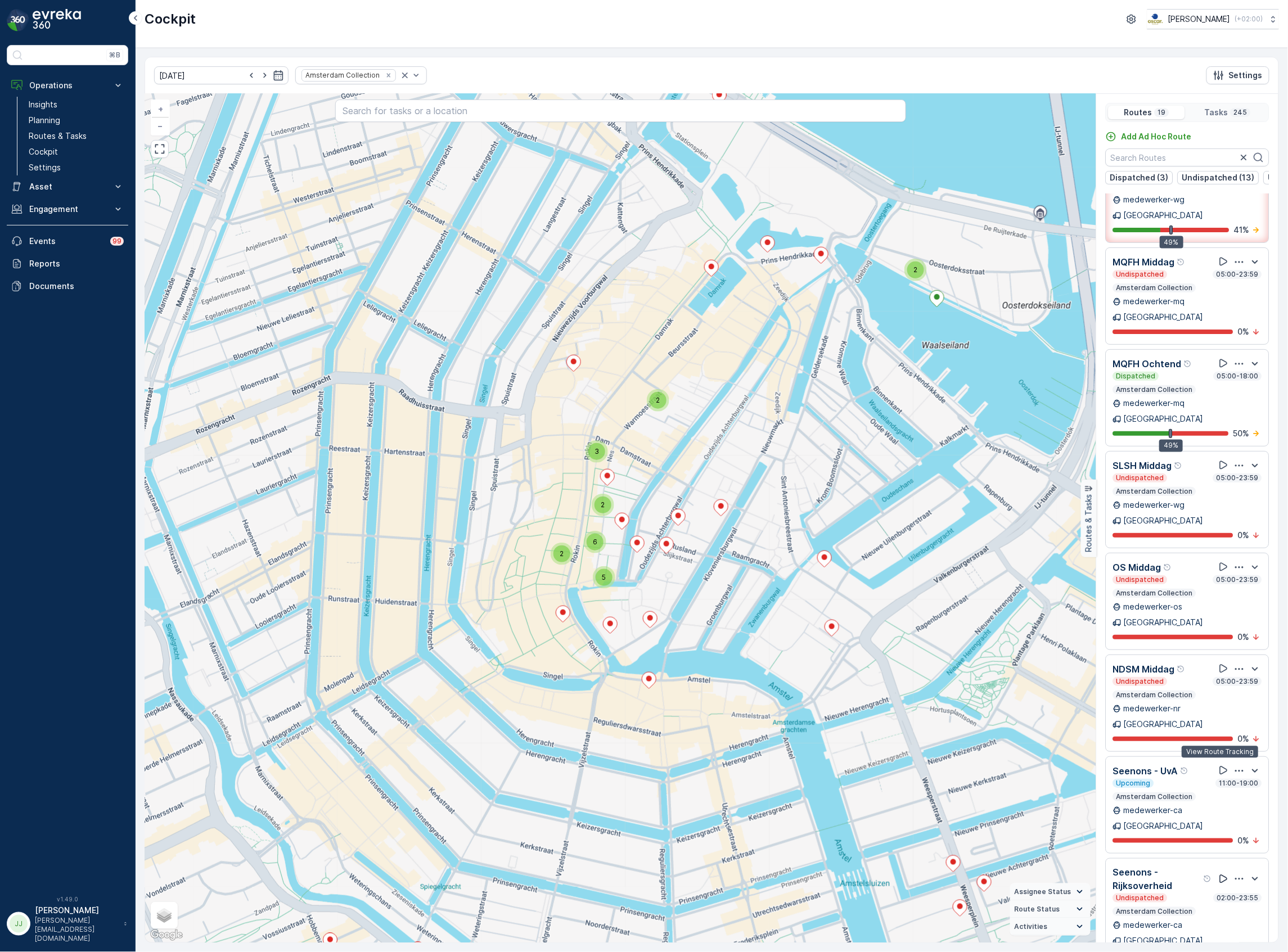
click at [1218, 874] on icon at bounding box center [1224, 879] width 11 height 11
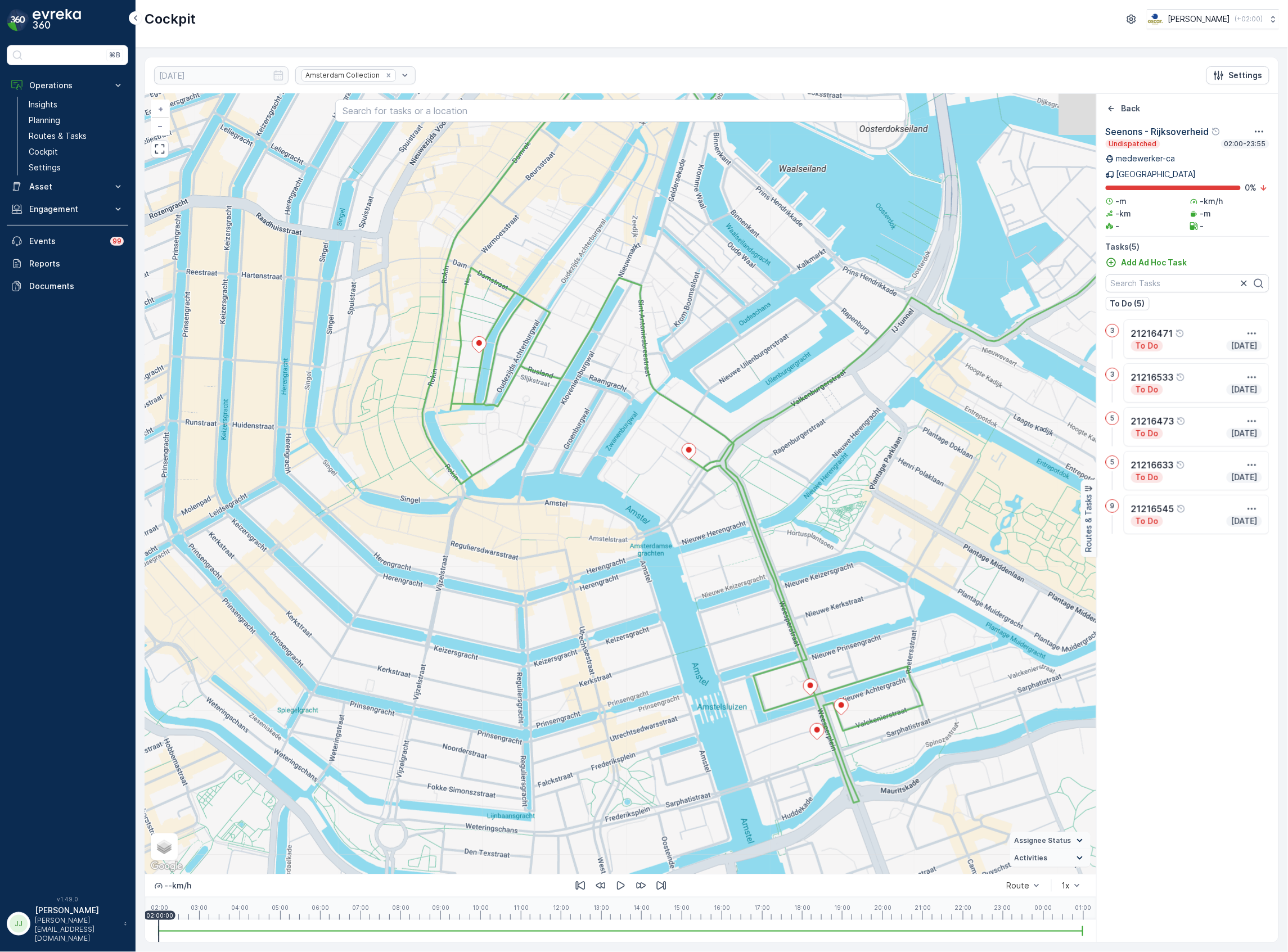
drag, startPoint x: 646, startPoint y: 557, endPoint x: 685, endPoint y: 619, distance: 73.2
click at [685, 619] on div "+ − Satellite Roadmap Terrain Hybrid Leaflet Keyboard shortcuts Map Data Map da…" at bounding box center [621, 484] width 951 height 780
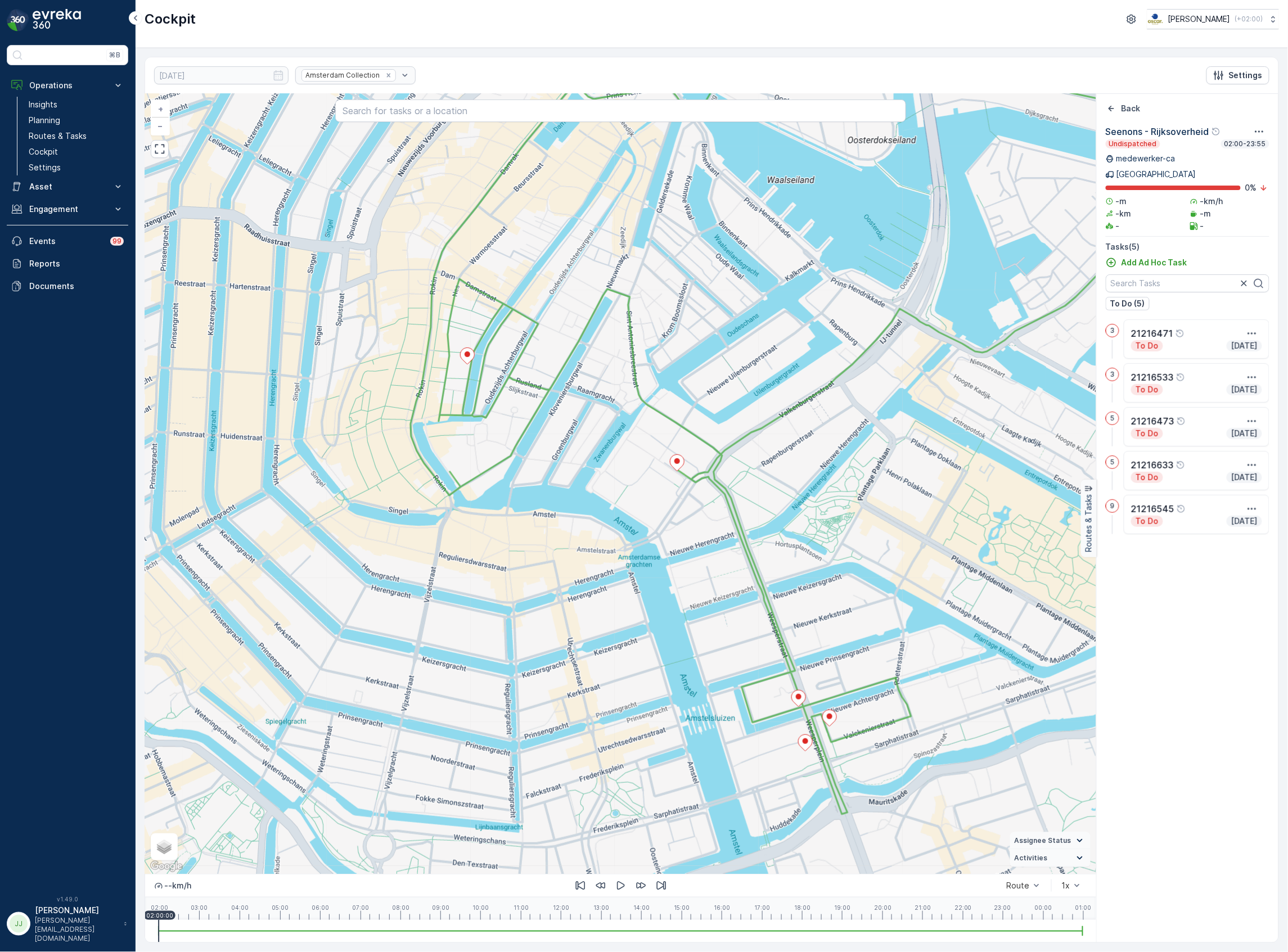
drag, startPoint x: 685, startPoint y: 637, endPoint x: 673, endPoint y: 648, distance: 16.3
click at [673, 648] on div "+ − Satellite Roadmap Terrain Hybrid Leaflet Keyboard shortcuts Map Data Map da…" at bounding box center [621, 484] width 951 height 780
click at [1114, 108] on icon "Back" at bounding box center [1112, 108] width 11 height 11
